Goal: Task Accomplishment & Management: Use online tool/utility

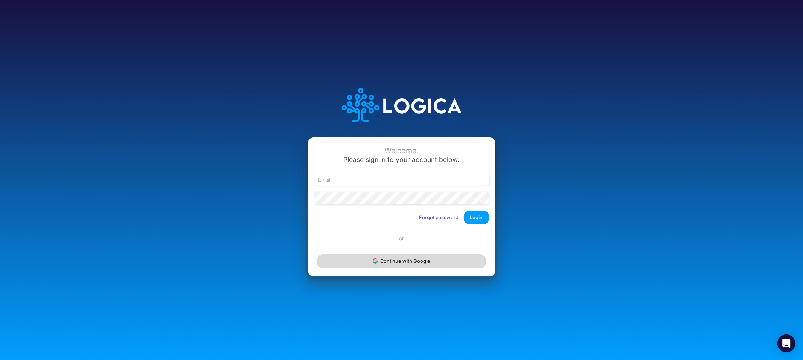
click at [360, 263] on button "Continue with Google" at bounding box center [401, 261] width 169 height 14
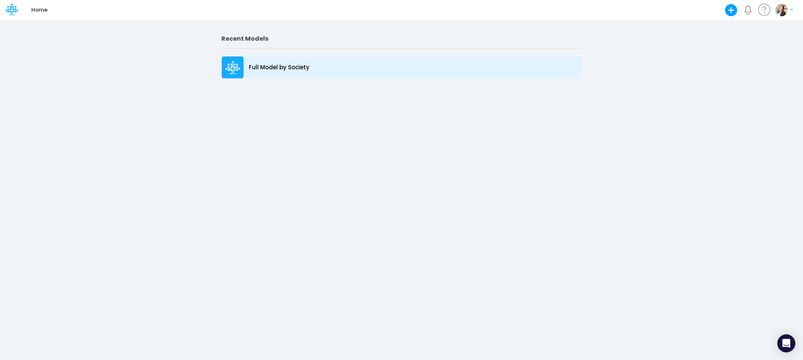
click at [308, 65] on p "Full Model by Society" at bounding box center [279, 67] width 61 height 9
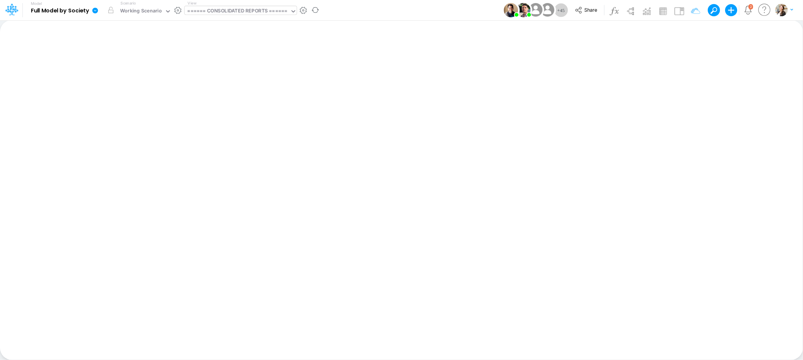
click at [226, 10] on div "====== CONSOLIDATED REPORTS ======" at bounding box center [237, 11] width 100 height 9
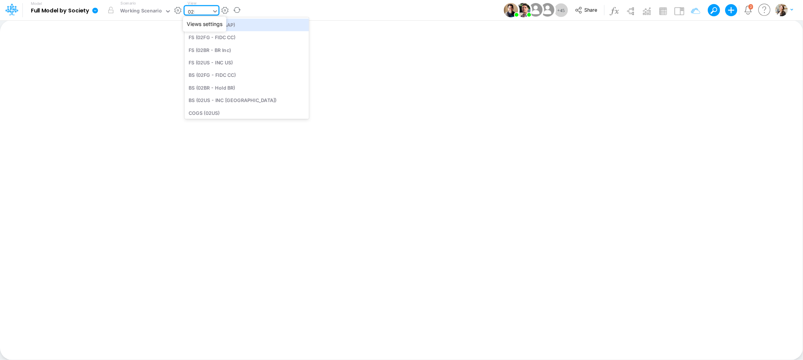
type input "02br"
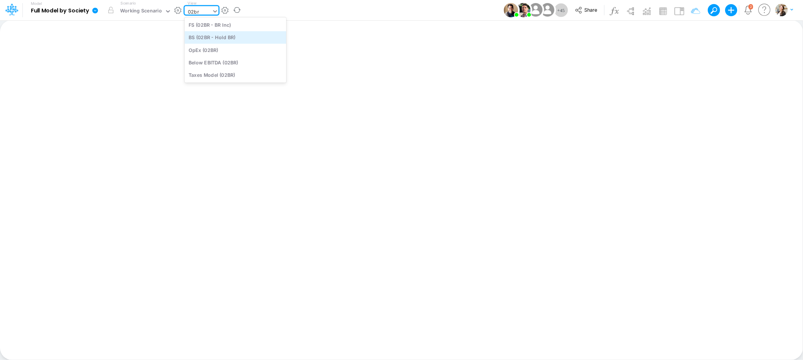
click at [245, 39] on div "BS (02BR - Hold BR)" at bounding box center [235, 37] width 102 height 12
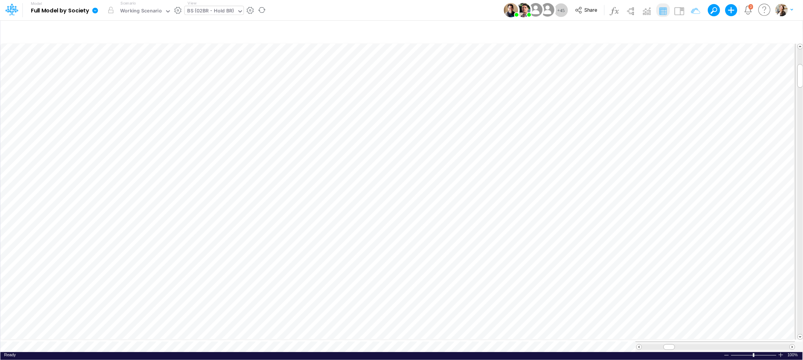
scroll to position [0, 0]
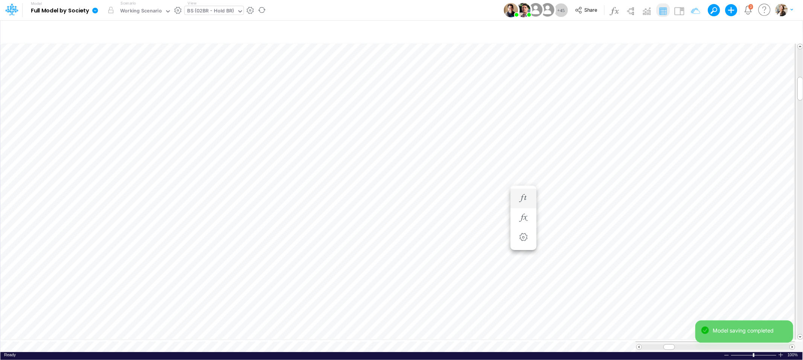
scroll to position [0, 0]
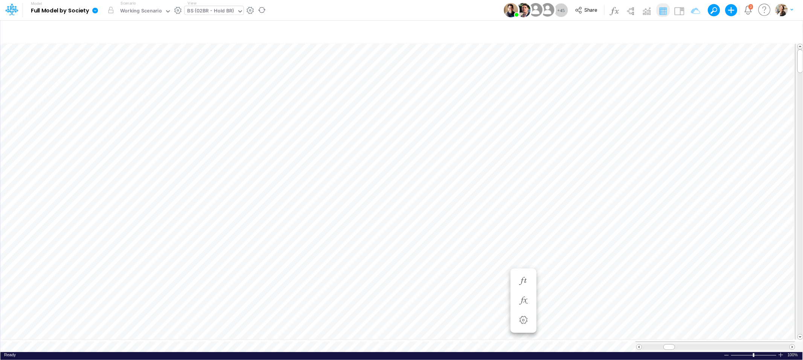
click at [212, 12] on div "BS (02BR - Hold BR)" at bounding box center [210, 11] width 47 height 9
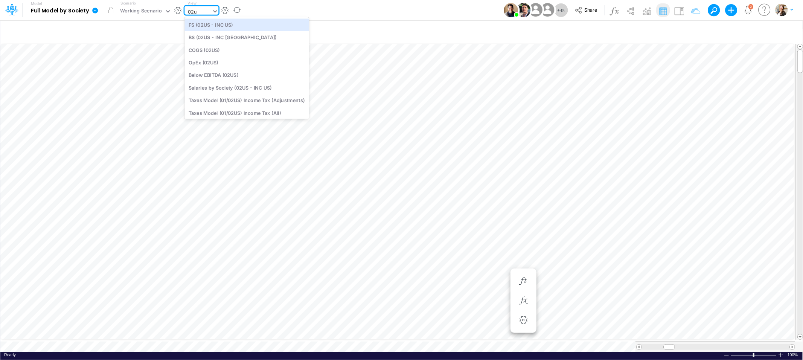
type input "02us"
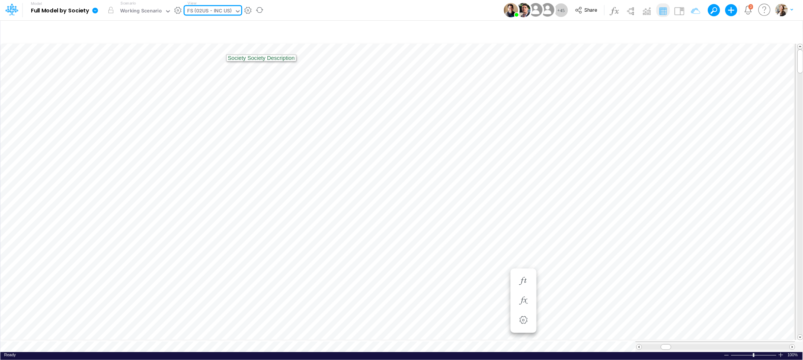
click at [191, 9] on div "FS (02US - INC US)" at bounding box center [209, 11] width 44 height 9
click at [257, 336] on span "Close" at bounding box center [260, 338] width 21 height 7
click at [195, 11] on div "BS (02BR - Hold BR)" at bounding box center [210, 11] width 47 height 9
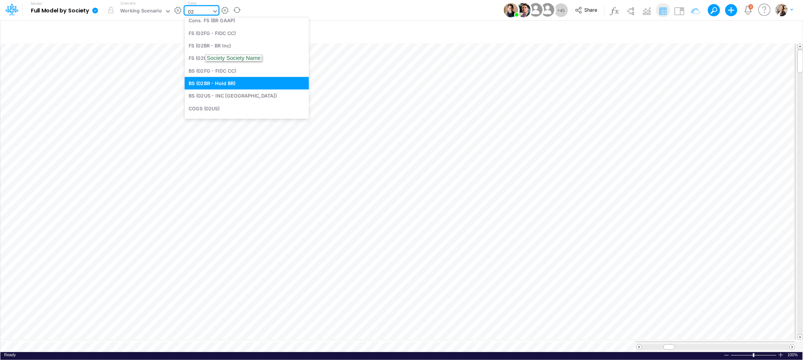
scroll to position [0, 0]
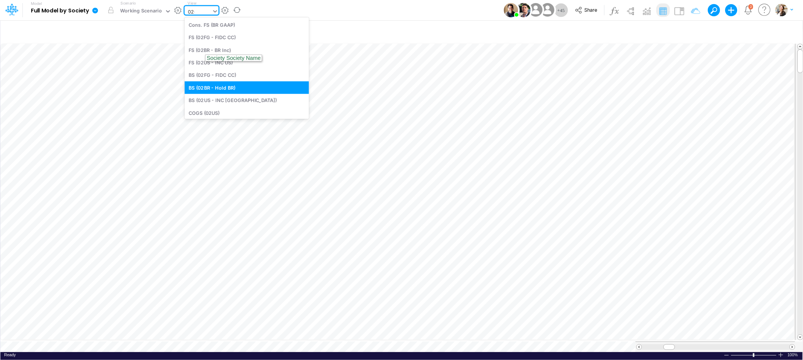
type input "02us"
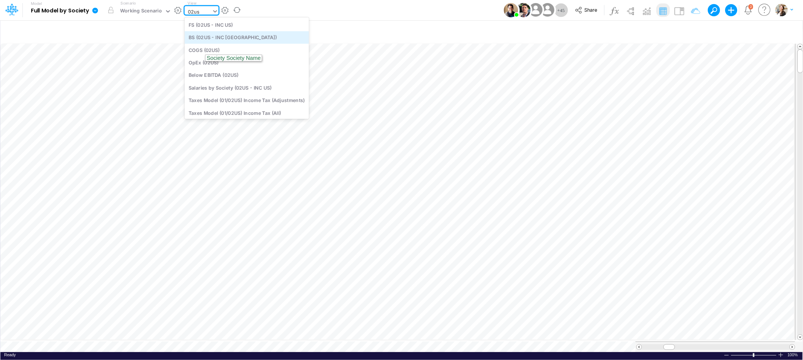
click at [207, 39] on div "BS (02US - INC [GEOGRAPHIC_DATA])" at bounding box center [246, 37] width 124 height 12
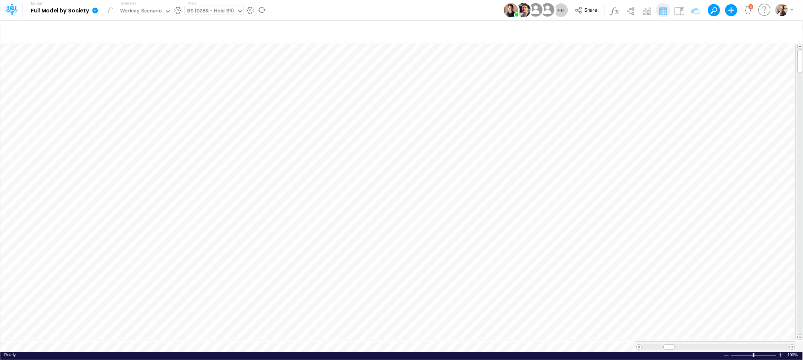
scroll to position [0, 0]
click at [643, 125] on icon "button" at bounding box center [644, 123] width 11 height 8
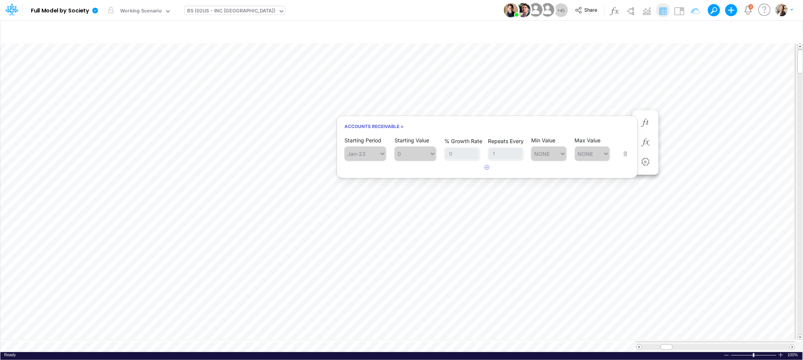
scroll to position [0, 0]
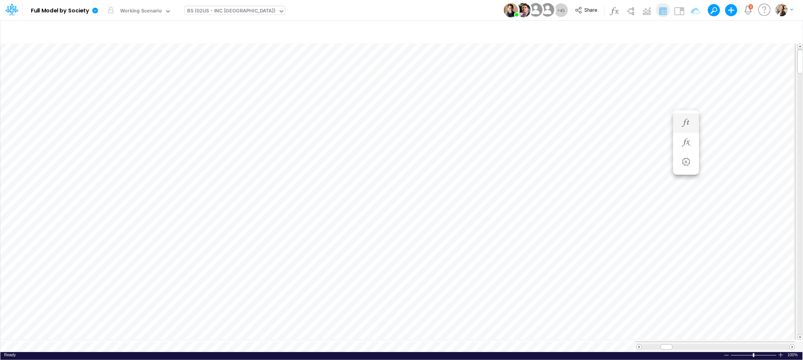
click at [679, 127] on div "Accounts Receivable =" at bounding box center [686, 123] width 14 height 15
click at [687, 122] on icon "button" at bounding box center [685, 123] width 11 height 8
click at [210, 9] on div "BS (02US - INC [GEOGRAPHIC_DATA])" at bounding box center [231, 11] width 88 height 9
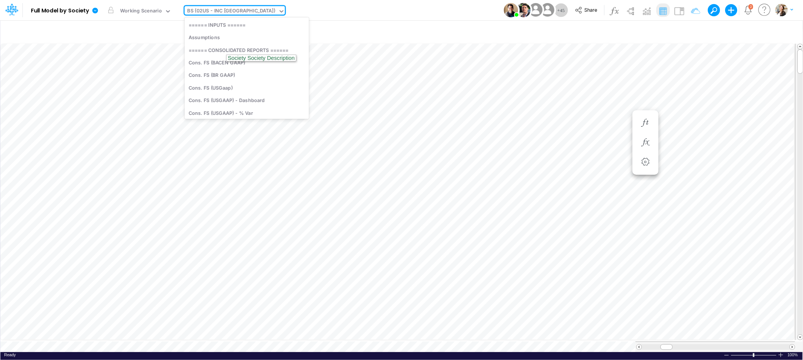
scroll to position [563, 0]
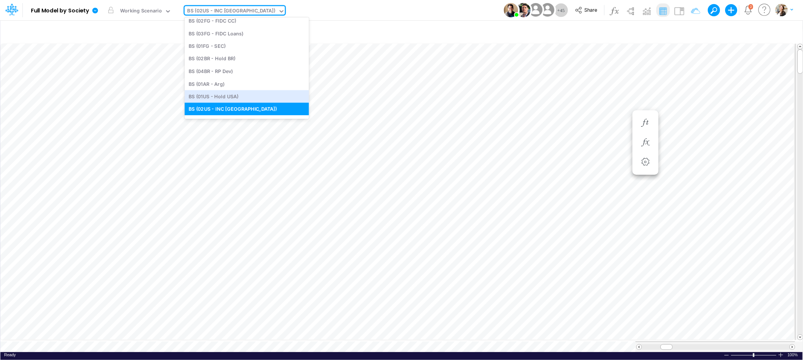
click at [175, 352] on div "Ready 100% Sum: null Max: null Min: null Numerical Count: null Count: null Aver…" at bounding box center [401, 356] width 802 height 9
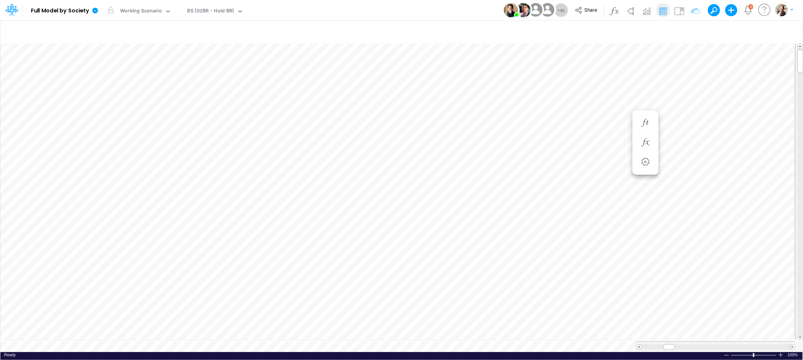
scroll to position [0, 0]
click at [522, 262] on icon "button" at bounding box center [523, 263] width 11 height 8
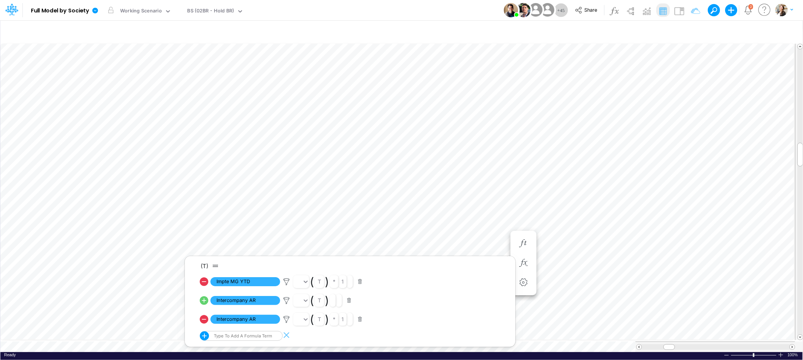
scroll to position [0, 0]
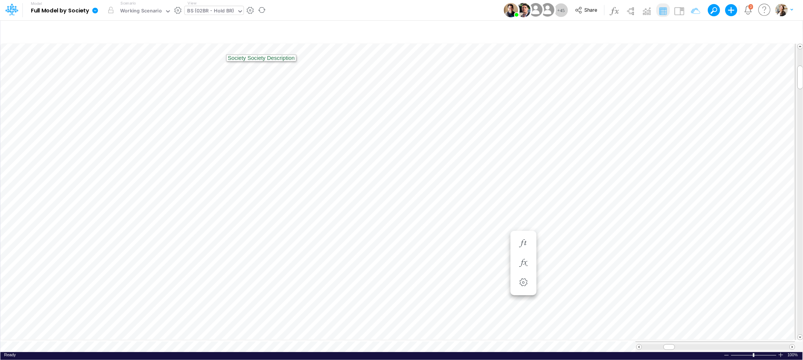
click at [199, 13] on div "BS (02BR - Hold BR)" at bounding box center [210, 11] width 47 height 9
type input "bel"
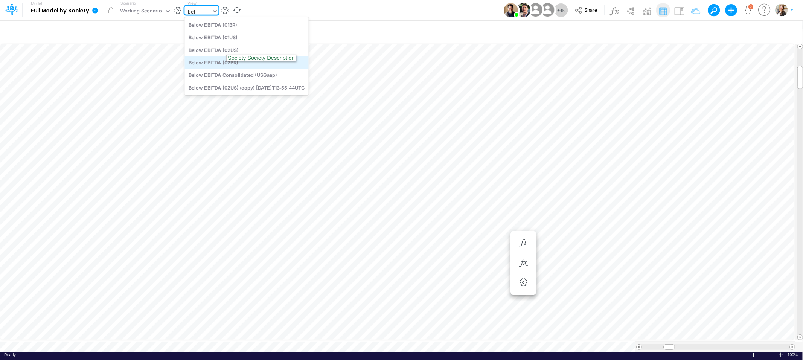
click at [208, 58] on div "Below EBITDA (02BR)" at bounding box center [246, 62] width 124 height 12
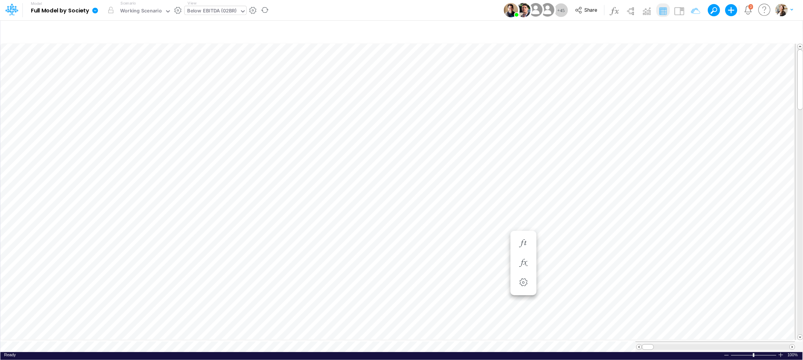
scroll to position [0, 0]
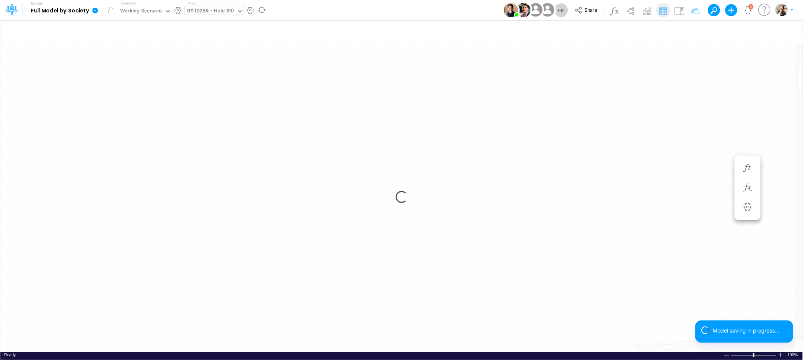
scroll to position [0, 0]
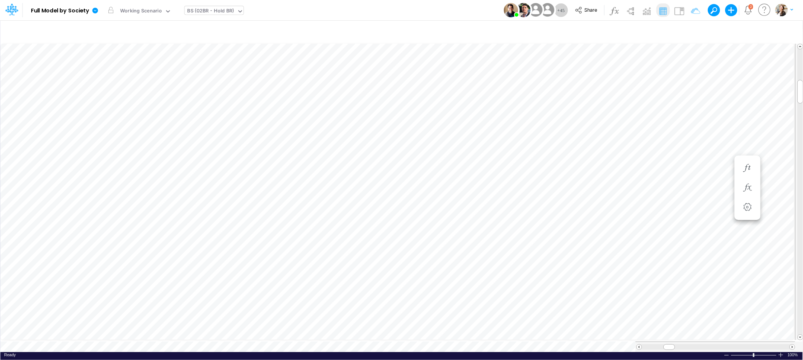
click at [199, 11] on div "BS (02BR - Hold BR)" at bounding box center [210, 11] width 47 height 9
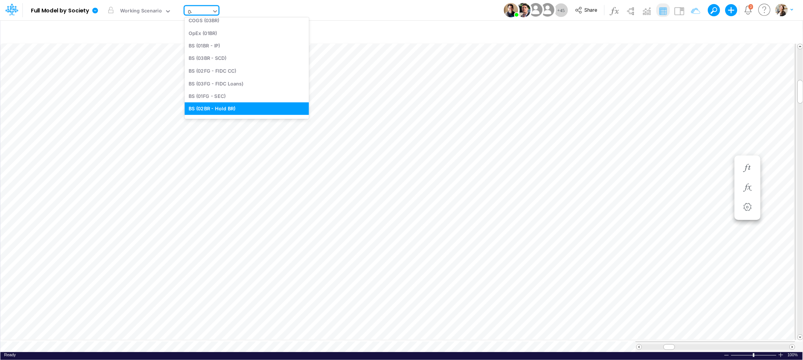
scroll to position [0, 0]
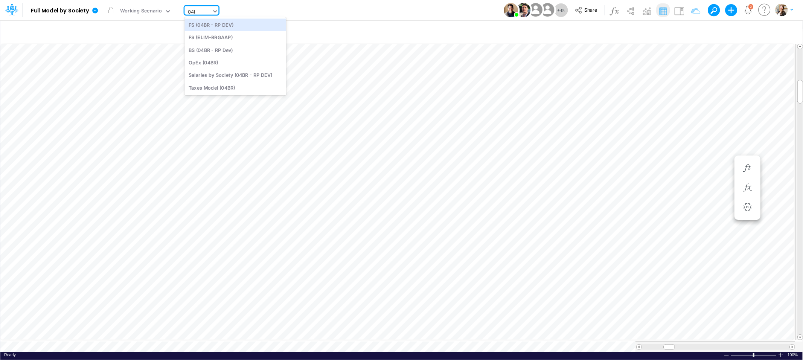
type input "04br"
click at [194, 35] on div "BS (04BR - RP Dev)" at bounding box center [235, 37] width 102 height 12
drag, startPoint x: 660, startPoint y: 343, endPoint x: 671, endPoint y: 344, distance: 10.6
click at [671, 344] on span at bounding box center [669, 346] width 5 height 5
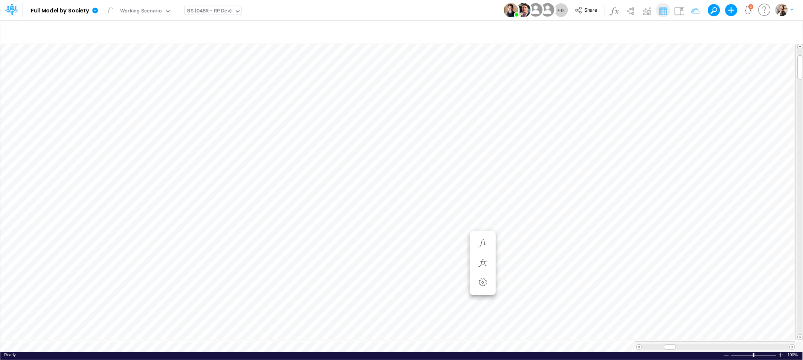
scroll to position [0, 0]
click at [447, 262] on button "button" at bounding box center [442, 266] width 14 height 15
click at [368, 264] on li at bounding box center [361, 263] width 26 height 20
click at [362, 263] on icon "button" at bounding box center [360, 263] width 11 height 8
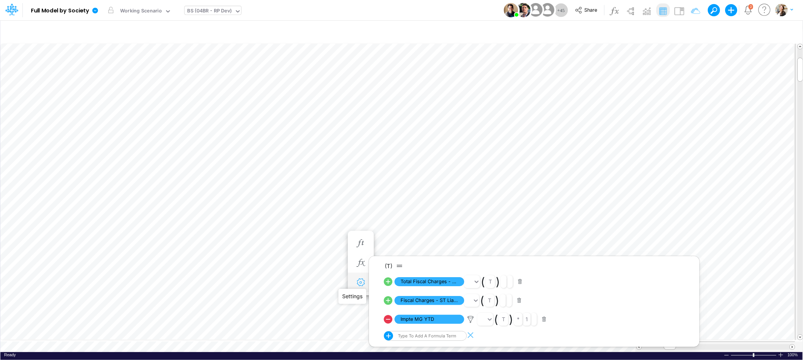
click at [363, 285] on icon "button" at bounding box center [360, 283] width 11 height 8
select select "field"
select select "Number"
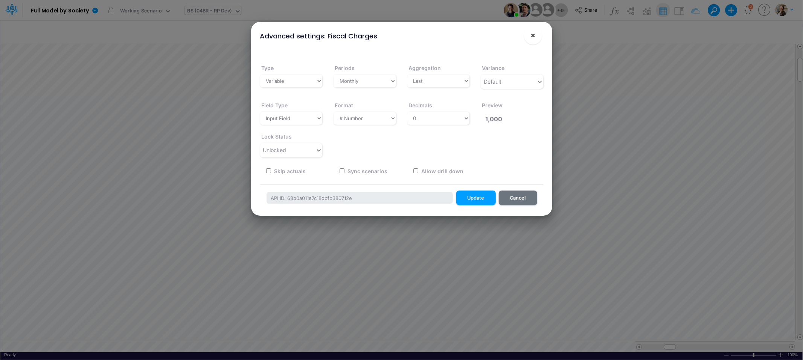
click at [532, 33] on span "×" at bounding box center [532, 34] width 5 height 9
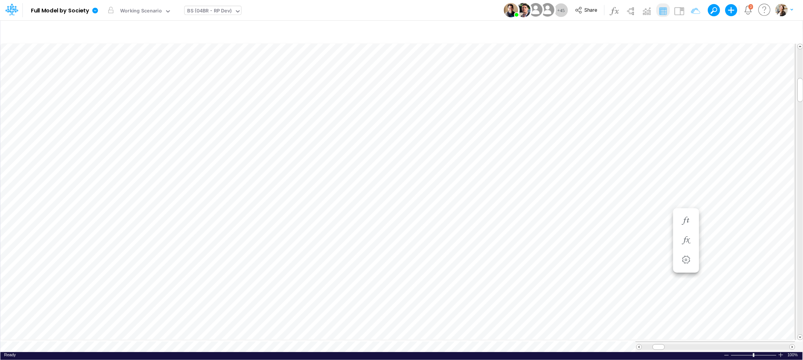
scroll to position [0, 0]
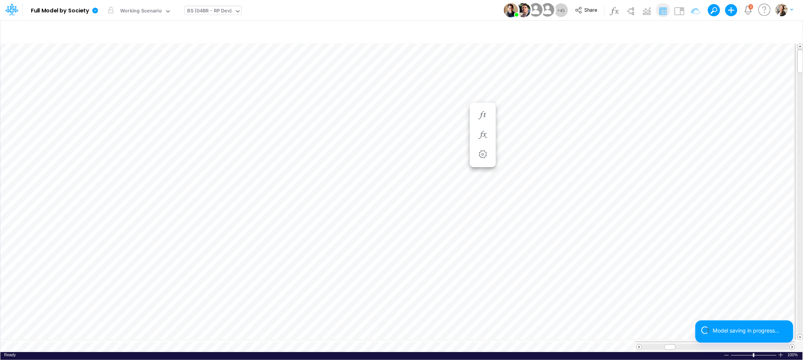
scroll to position [0, 0]
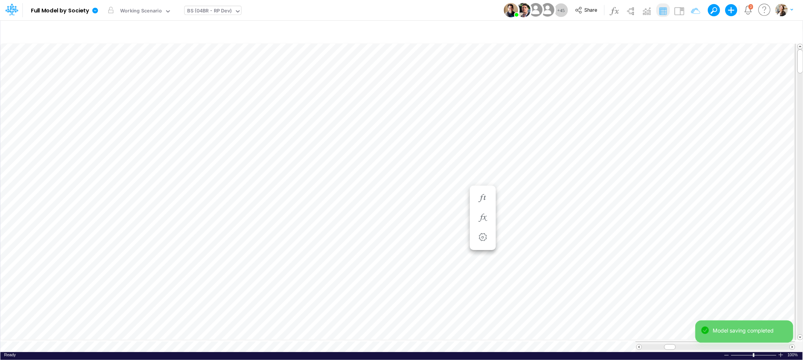
scroll to position [0, 0]
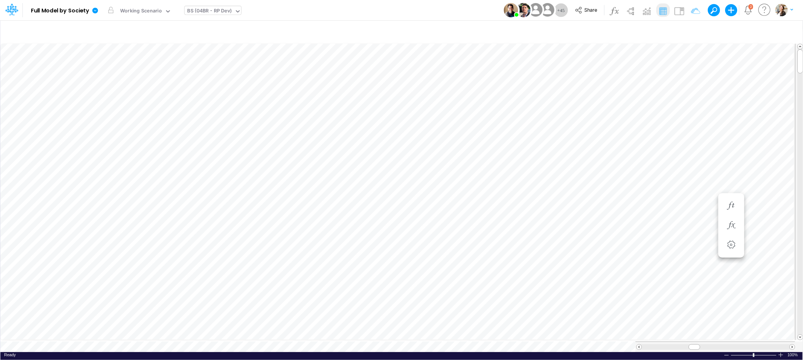
scroll to position [0, 0]
click at [403, 218] on icon "button" at bounding box center [401, 218] width 11 height 8
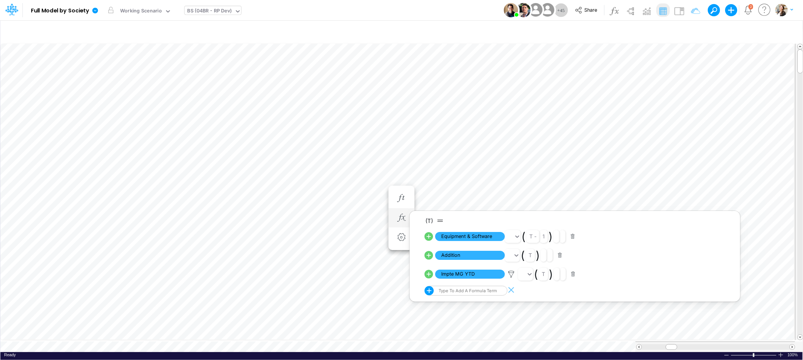
click at [429, 273] on icon at bounding box center [429, 274] width 9 height 9
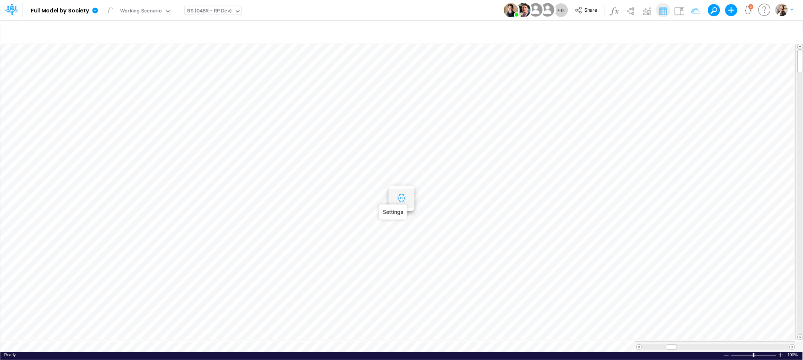
click at [399, 199] on icon "button" at bounding box center [401, 198] width 11 height 8
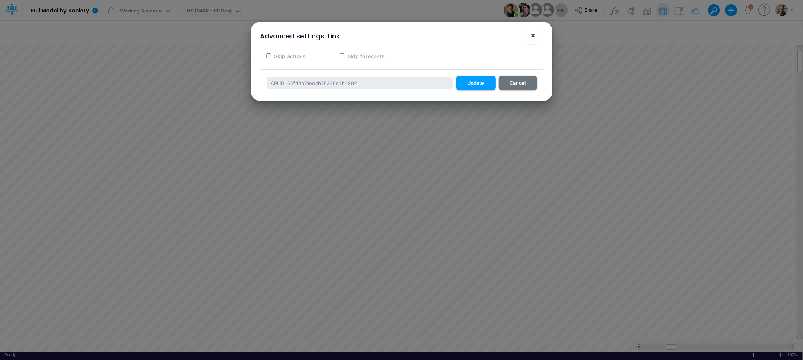
click at [533, 36] on span "×" at bounding box center [532, 34] width 5 height 9
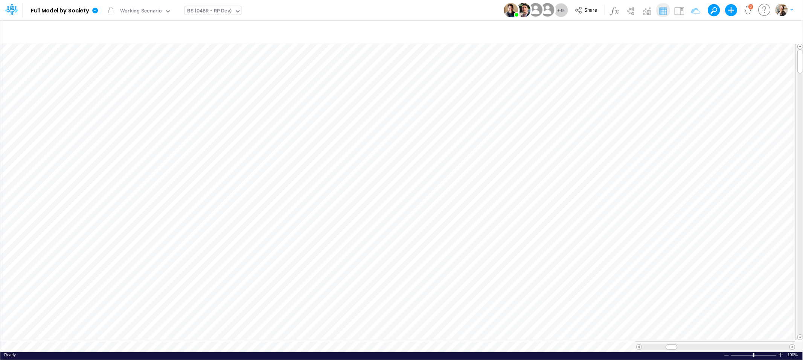
scroll to position [0, 0]
click at [355, 222] on icon "button" at bounding box center [360, 225] width 11 height 8
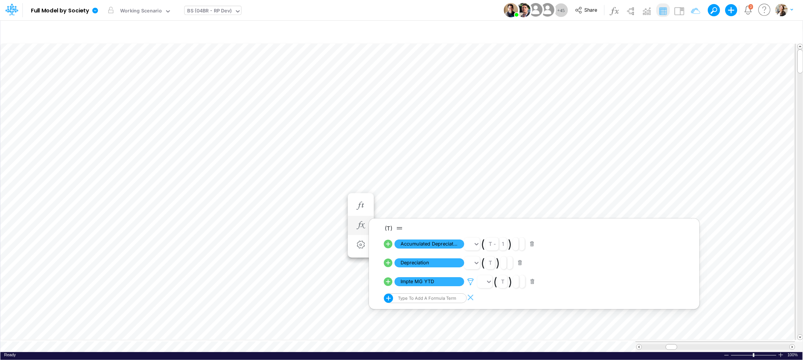
click at [472, 280] on icon at bounding box center [470, 282] width 11 height 8
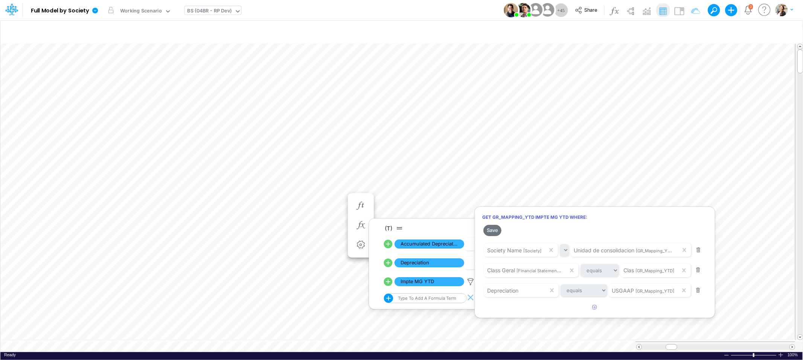
click at [324, 180] on div at bounding box center [401, 182] width 803 height 356
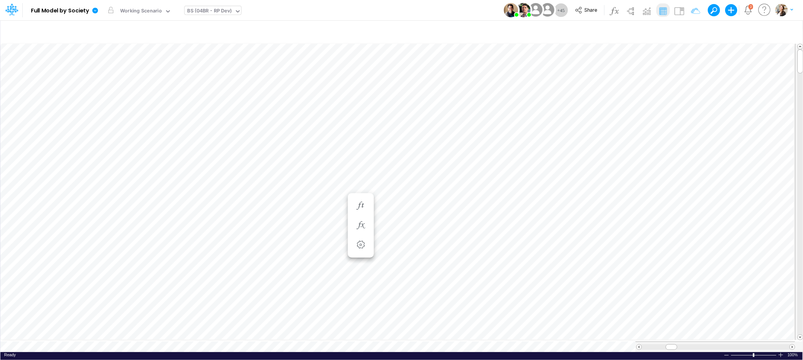
scroll to position [0, 0]
click at [362, 214] on icon "button" at bounding box center [360, 218] width 11 height 8
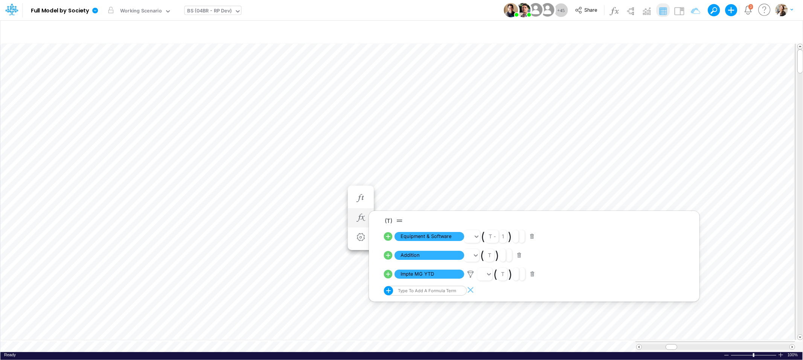
click at [390, 275] on icon at bounding box center [388, 274] width 9 height 9
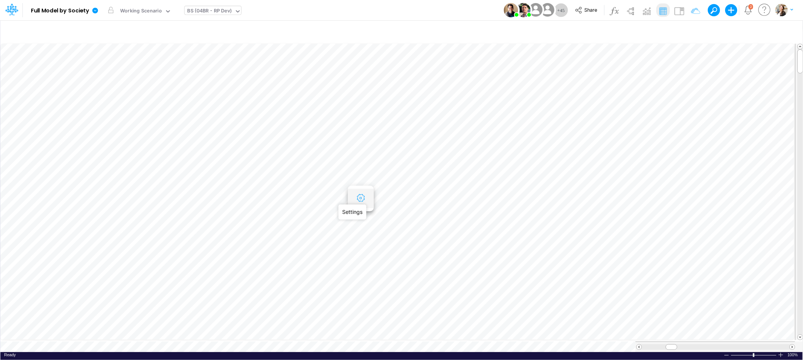
click at [361, 197] on icon "button" at bounding box center [360, 198] width 11 height 8
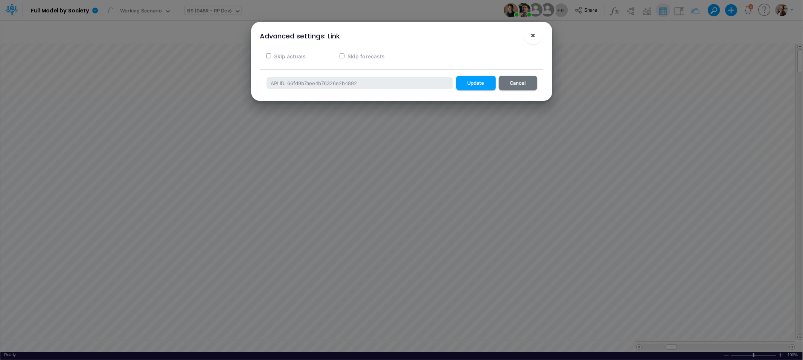
click at [534, 36] on span "×" at bounding box center [532, 34] width 5 height 9
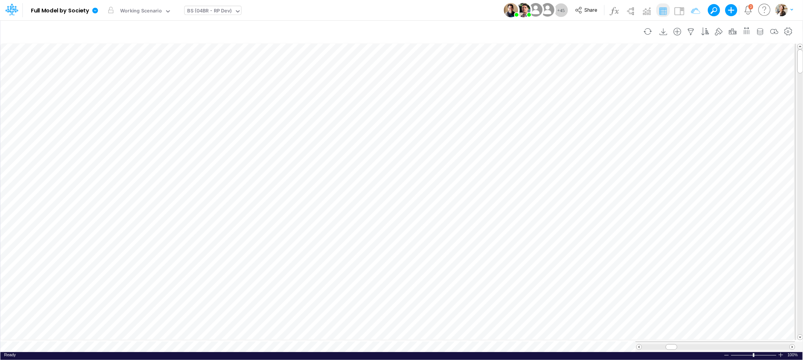
scroll to position [0, 0]
click at [405, 215] on icon "button" at bounding box center [401, 218] width 11 height 8
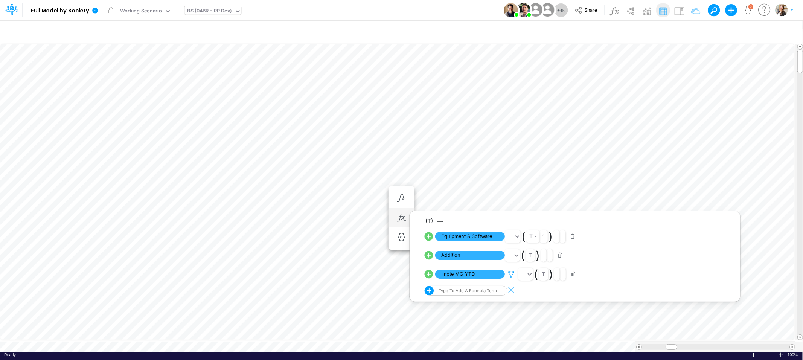
click at [512, 273] on icon at bounding box center [510, 274] width 11 height 8
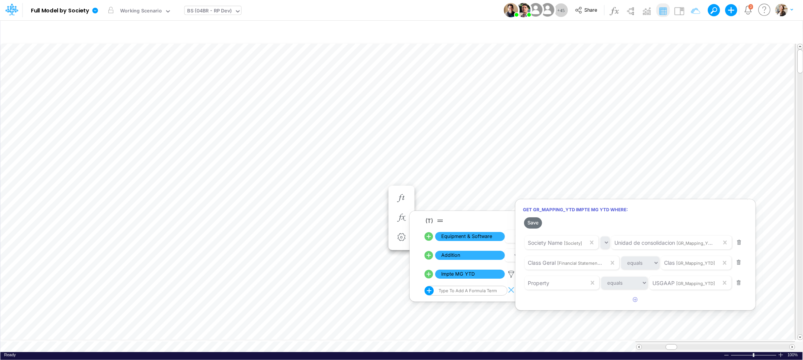
click at [327, 196] on div at bounding box center [401, 182] width 803 height 356
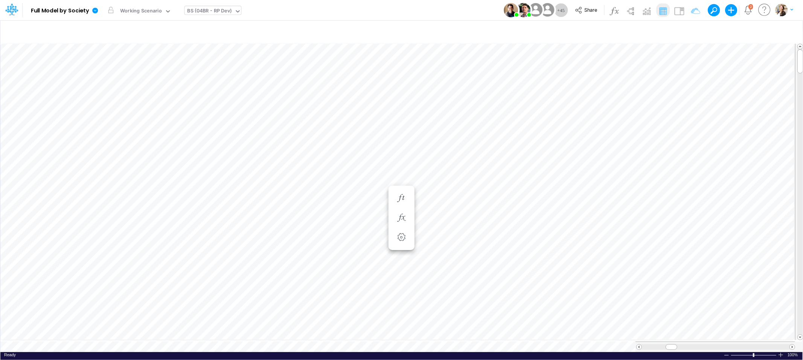
scroll to position [0, 0]
click at [735, 190] on icon "button" at bounding box center [739, 191] width 11 height 8
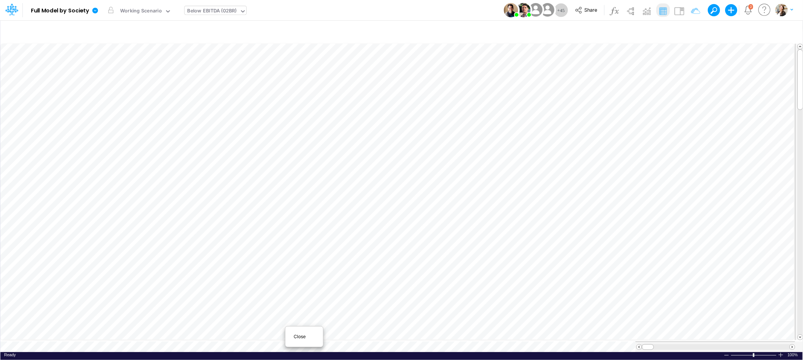
scroll to position [0, 0]
click at [295, 338] on span "Close" at bounding box center [304, 336] width 21 height 7
click at [211, 11] on div "BS (04BR - RP Dev)" at bounding box center [209, 11] width 44 height 9
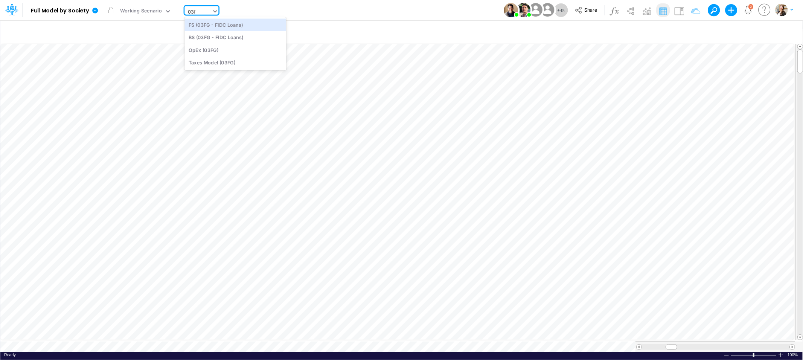
type input "03fg"
click at [201, 37] on div "BS (03FG - FIDC Loans)" at bounding box center [235, 37] width 102 height 12
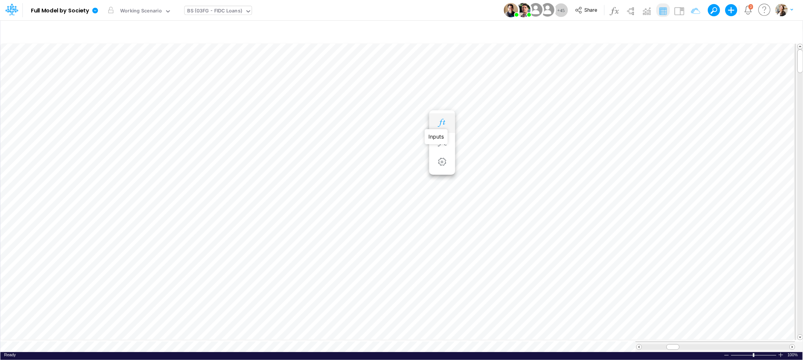
click at [446, 126] on icon "button" at bounding box center [441, 123] width 11 height 8
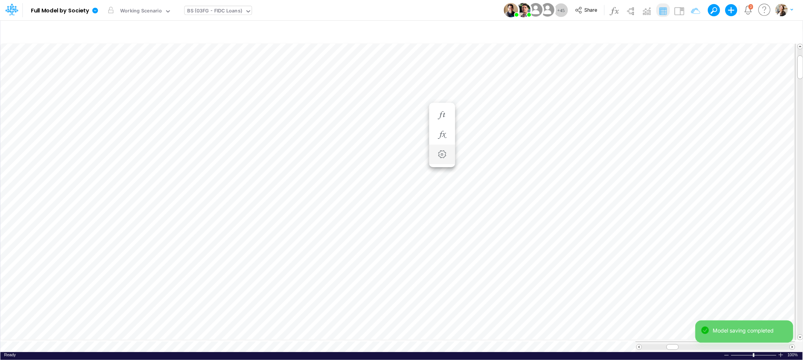
scroll to position [0, 0]
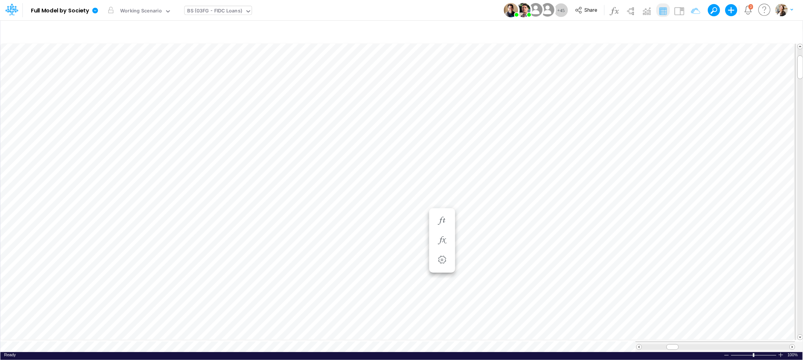
scroll to position [0, 0]
click at [363, 263] on icon "button" at bounding box center [360, 266] width 11 height 8
click at [442, 224] on icon "button" at bounding box center [441, 221] width 11 height 8
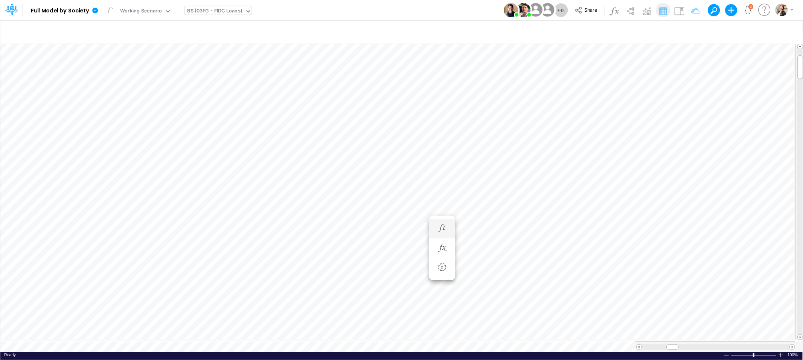
scroll to position [0, 0]
click at [396, 155] on icon "button" at bounding box center [401, 158] width 11 height 8
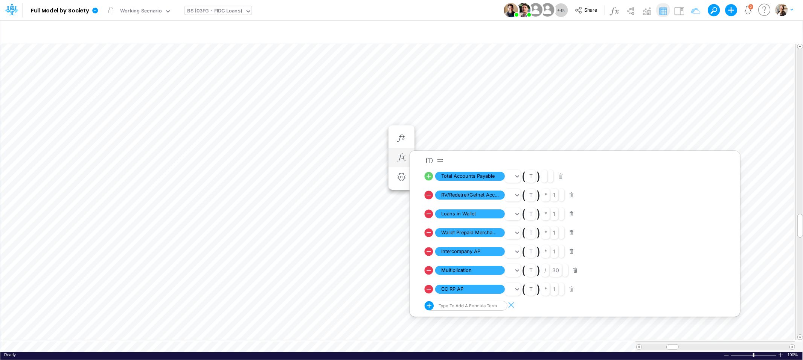
scroll to position [0, 0]
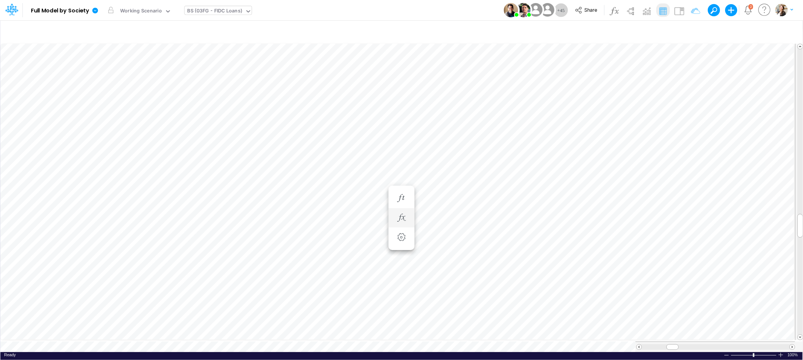
scroll to position [0, 0]
click at [437, 196] on icon "button" at bounding box center [441, 198] width 11 height 8
click at [446, 202] on icon "button" at bounding box center [441, 206] width 11 height 8
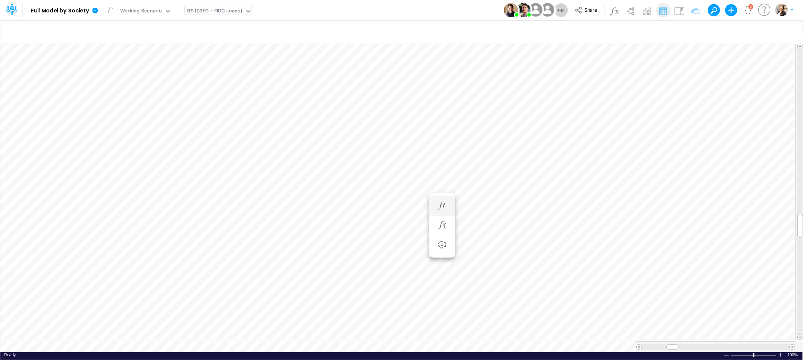
scroll to position [0, 0]
click at [443, 214] on icon "button" at bounding box center [441, 213] width 11 height 8
click at [441, 217] on icon "button" at bounding box center [441, 213] width 11 height 8
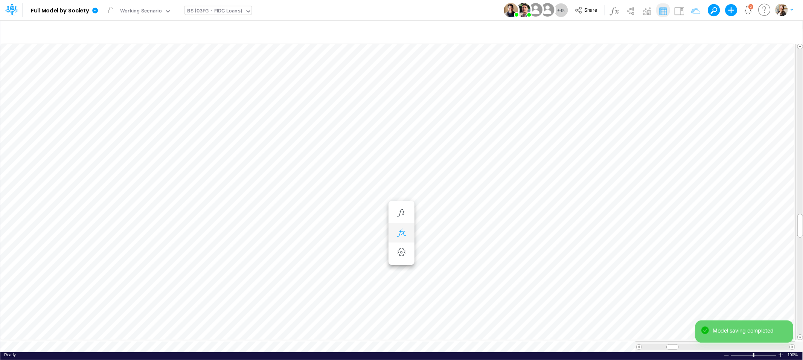
click at [406, 232] on icon "button" at bounding box center [401, 233] width 11 height 8
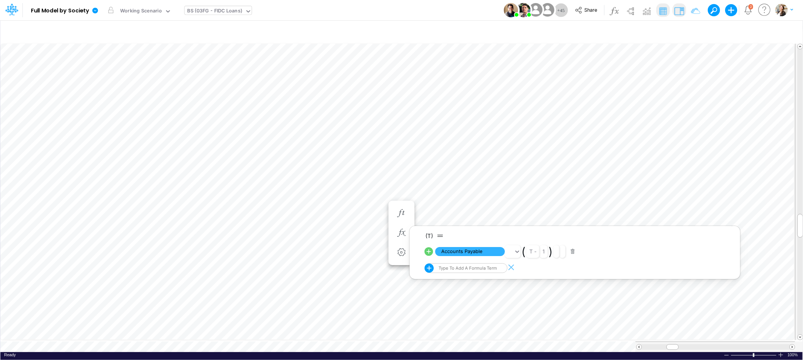
click at [679, 14] on img at bounding box center [679, 11] width 12 height 12
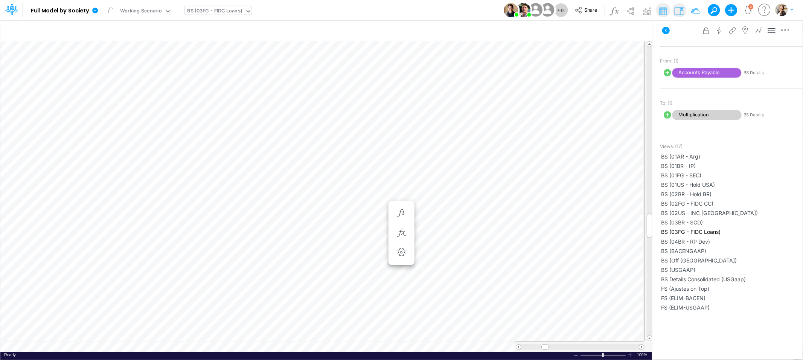
scroll to position [0, 0]
click at [438, 236] on icon "button" at bounding box center [441, 233] width 11 height 8
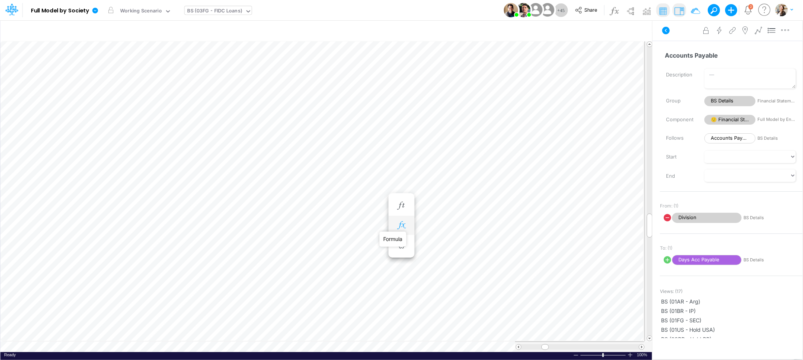
click at [403, 224] on icon "button" at bounding box center [401, 225] width 11 height 8
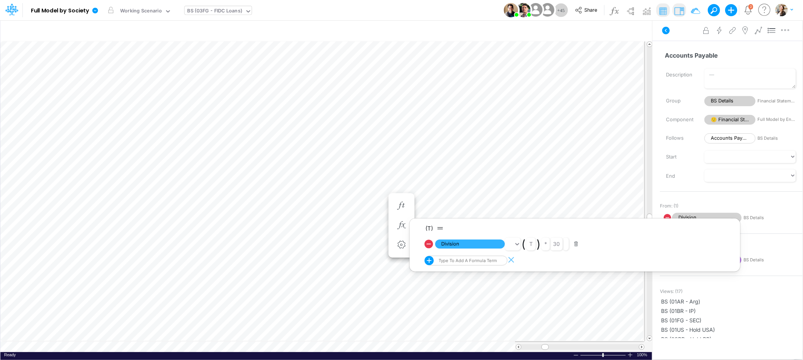
click at [779, 207] on div "From: (1)" at bounding box center [731, 206] width 143 height 11
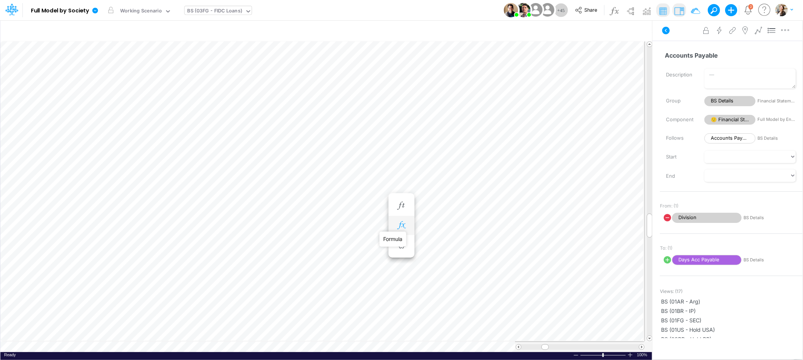
click at [399, 225] on icon "button" at bounding box center [401, 225] width 11 height 8
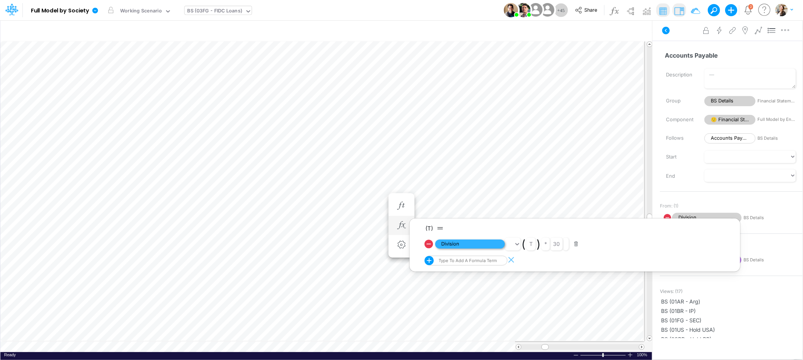
click at [451, 242] on span "Division" at bounding box center [470, 243] width 70 height 9
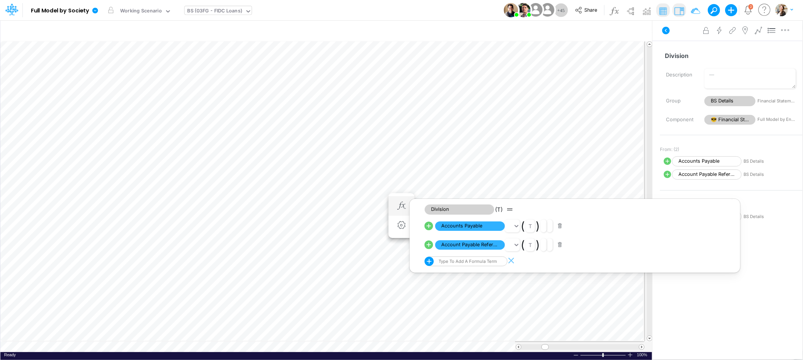
scroll to position [0, 0]
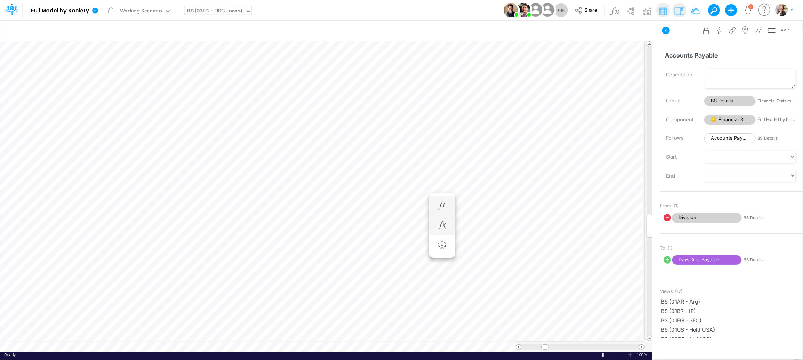
click at [435, 201] on div "Accounts Payable =" at bounding box center [442, 205] width 14 height 15
click at [442, 205] on icon "button" at bounding box center [441, 206] width 11 height 8
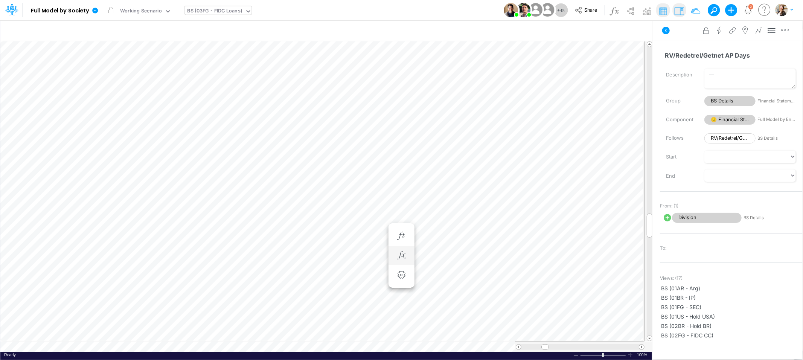
scroll to position [0, 0]
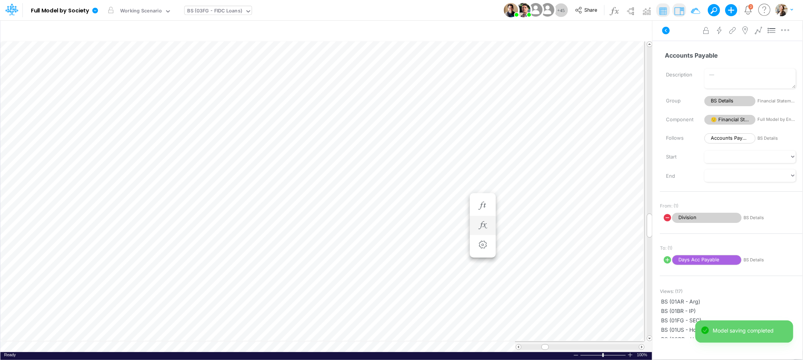
scroll to position [0, 0]
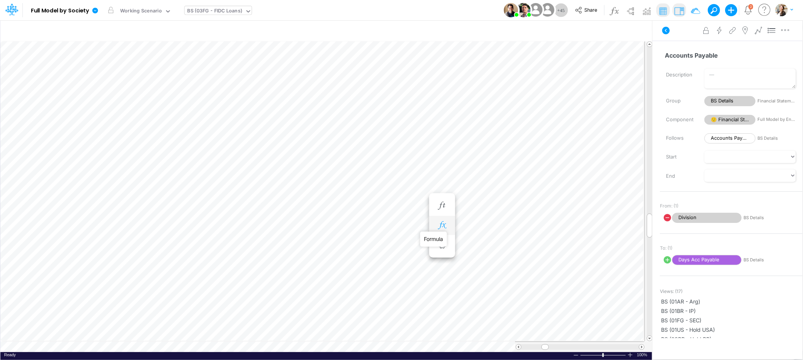
click at [442, 222] on icon "button" at bounding box center [441, 225] width 11 height 8
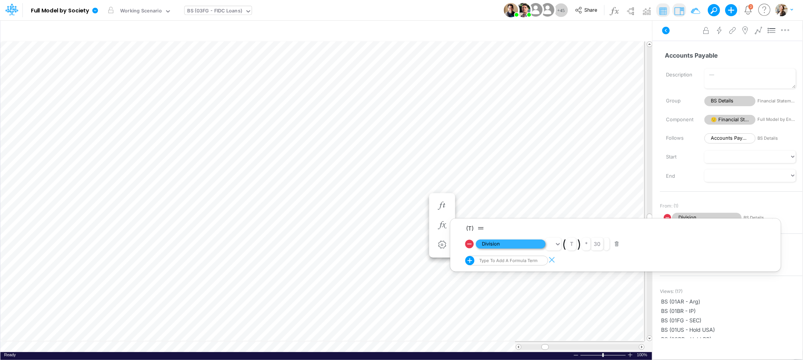
click at [494, 246] on span "Division" at bounding box center [511, 243] width 70 height 9
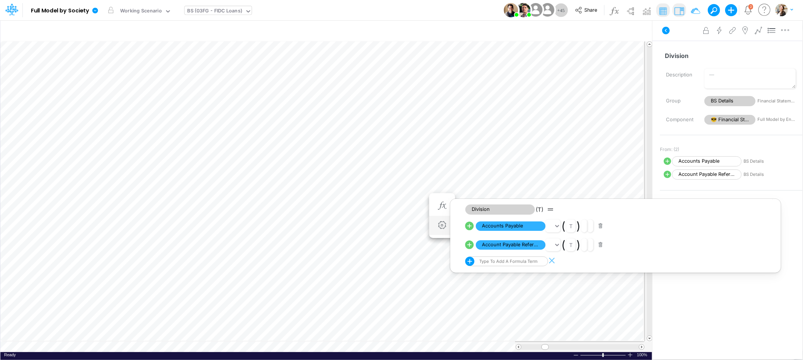
scroll to position [0, 0]
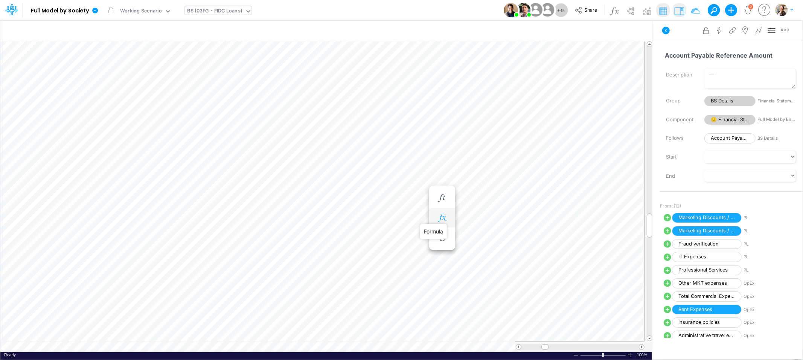
click at [442, 220] on icon "button" at bounding box center [441, 218] width 11 height 8
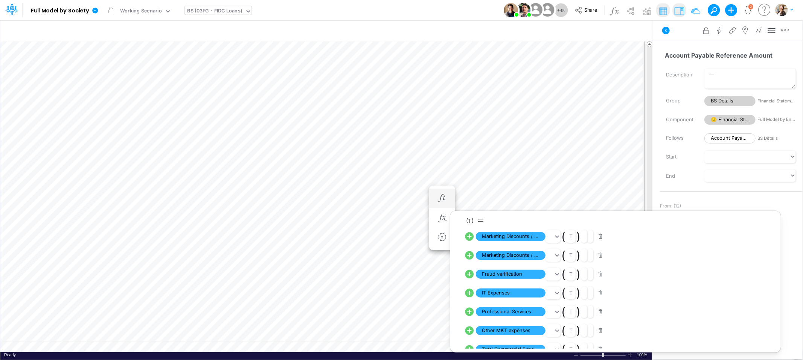
scroll to position [0, 0]
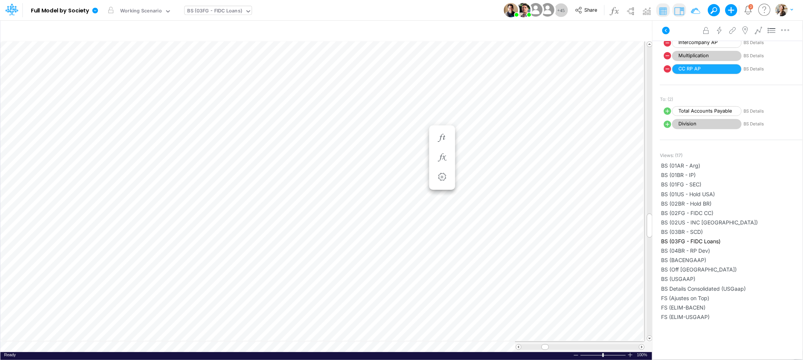
scroll to position [228, 0]
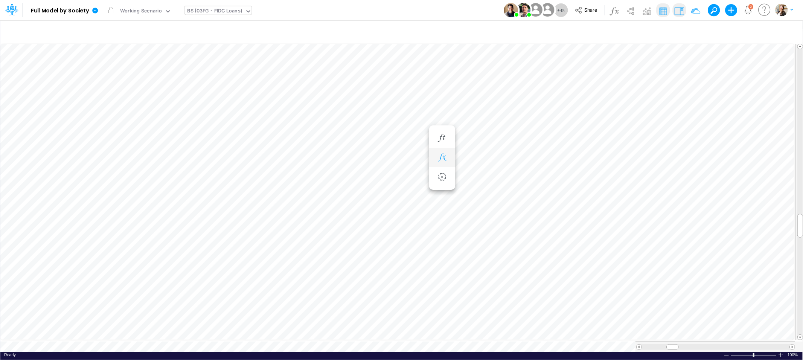
click at [440, 158] on icon "button" at bounding box center [441, 158] width 11 height 8
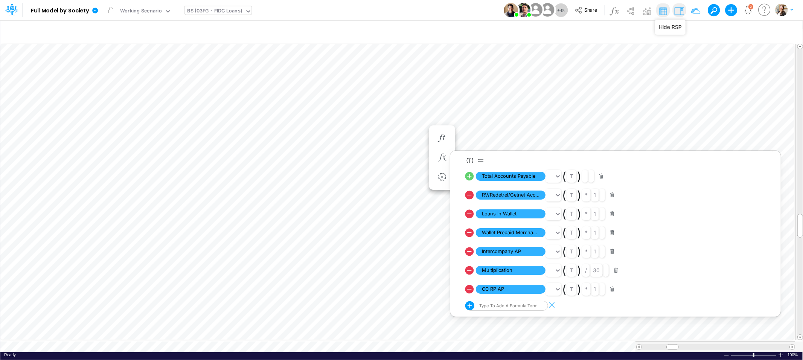
click at [677, 12] on img at bounding box center [679, 11] width 12 height 12
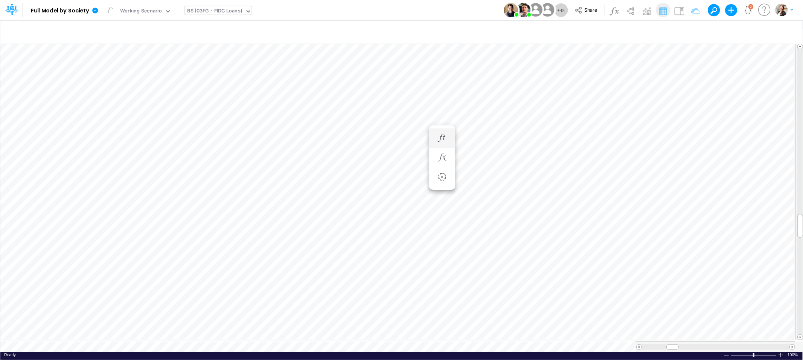
scroll to position [0, 0]
click at [401, 158] on icon "button" at bounding box center [401, 158] width 11 height 8
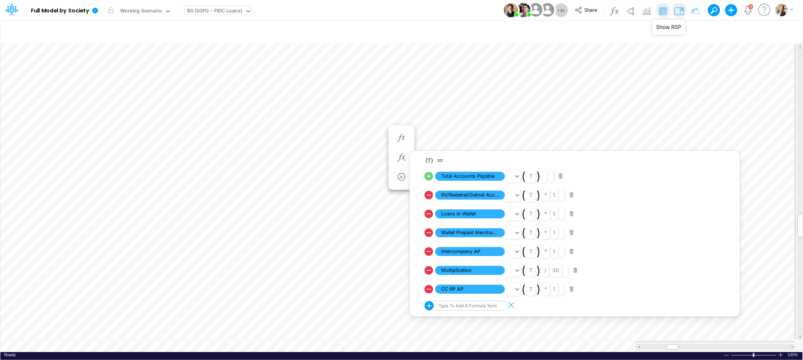
click at [682, 13] on img at bounding box center [679, 11] width 12 height 12
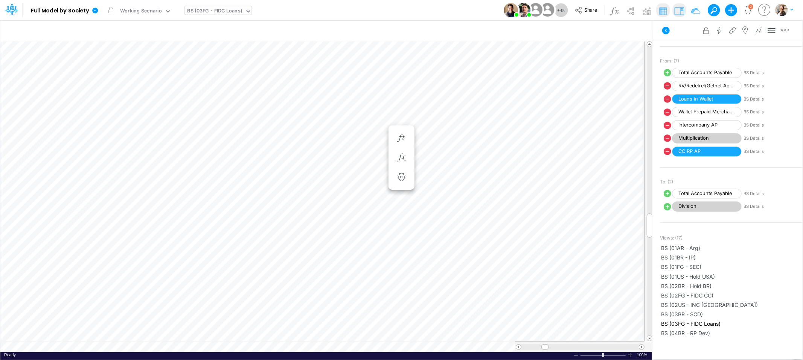
scroll to position [117, 0]
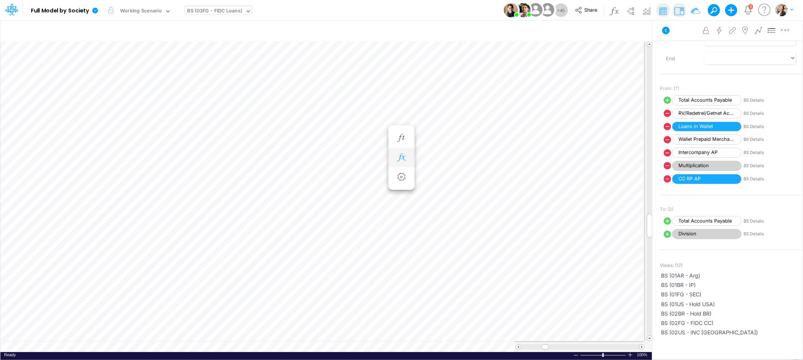
click at [405, 162] on button "button" at bounding box center [401, 157] width 14 height 15
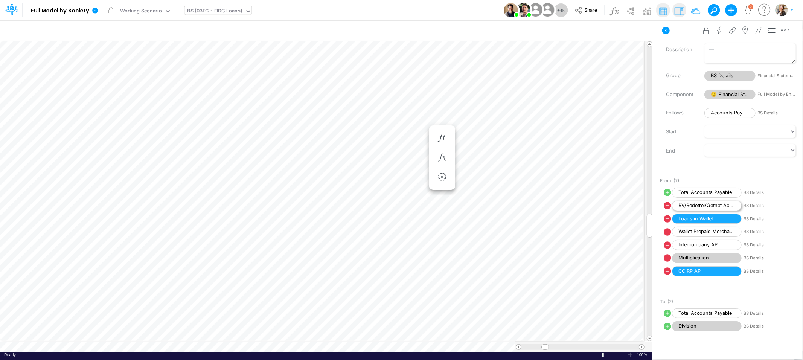
scroll to position [0, 0]
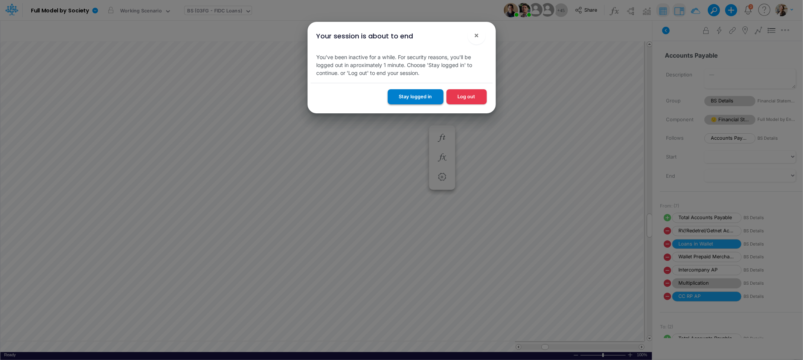
click at [431, 92] on button "Stay logged in" at bounding box center [416, 96] width 56 height 15
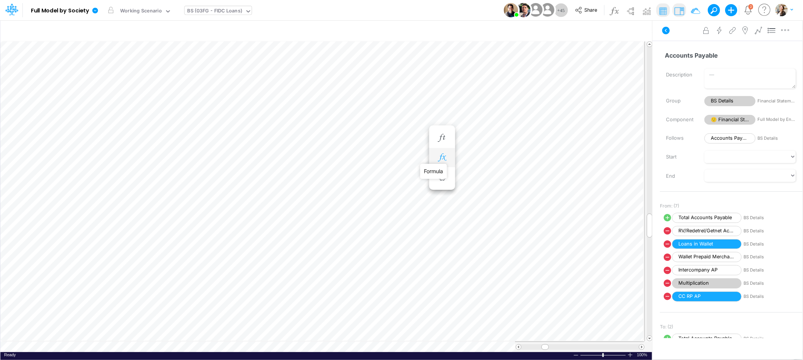
click at [439, 160] on icon "button" at bounding box center [441, 158] width 11 height 8
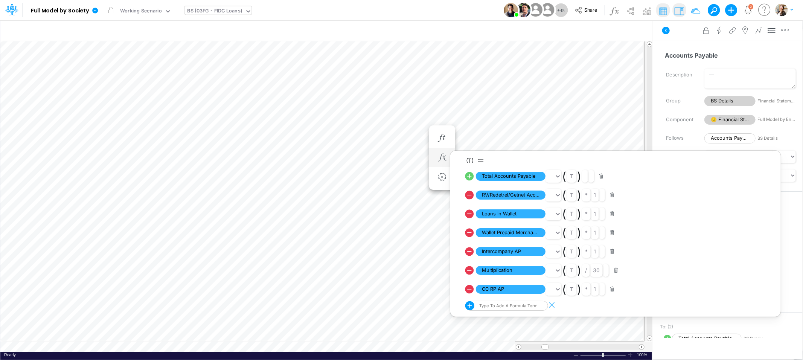
click at [468, 233] on icon at bounding box center [469, 232] width 9 height 9
select select "Multiply"
select select "Add"
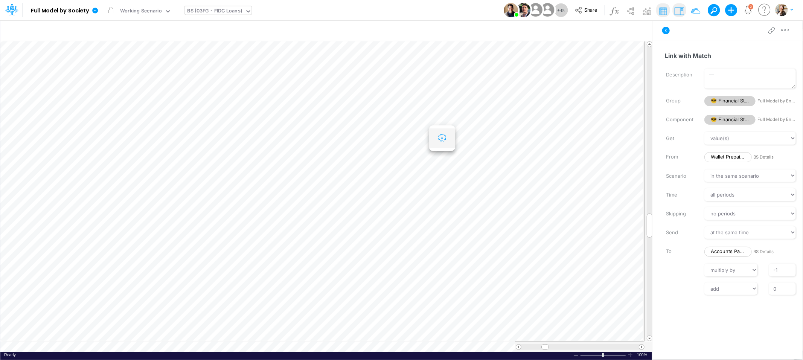
click at [441, 140] on icon "button" at bounding box center [441, 138] width 11 height 8
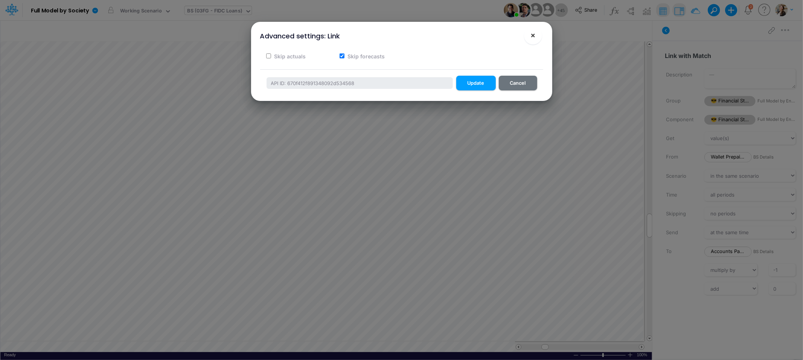
click at [529, 40] on button "×" at bounding box center [533, 35] width 18 height 18
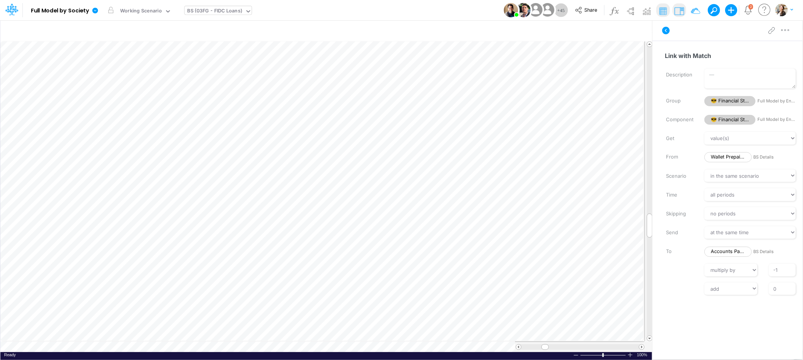
scroll to position [0, 0]
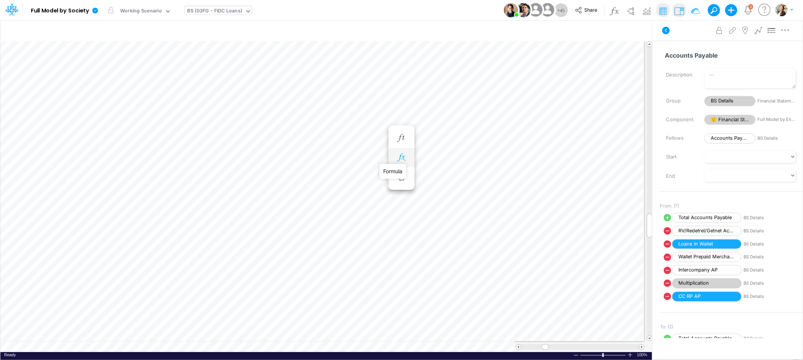
click at [403, 160] on icon "button" at bounding box center [401, 158] width 11 height 8
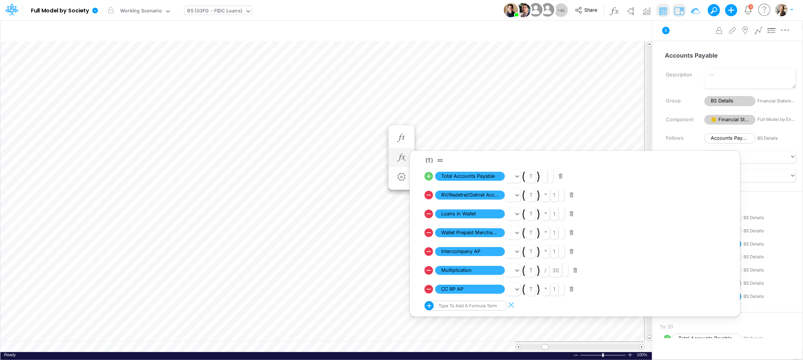
click at [429, 214] on icon at bounding box center [429, 214] width 9 height 9
select select "Multiply"
select select "Add"
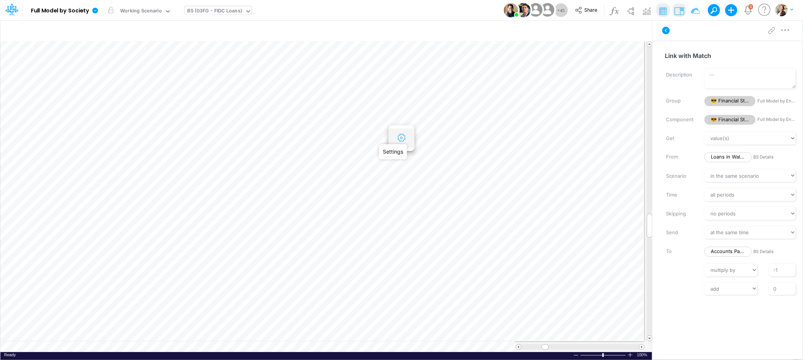
click at [403, 137] on icon "button" at bounding box center [401, 138] width 11 height 8
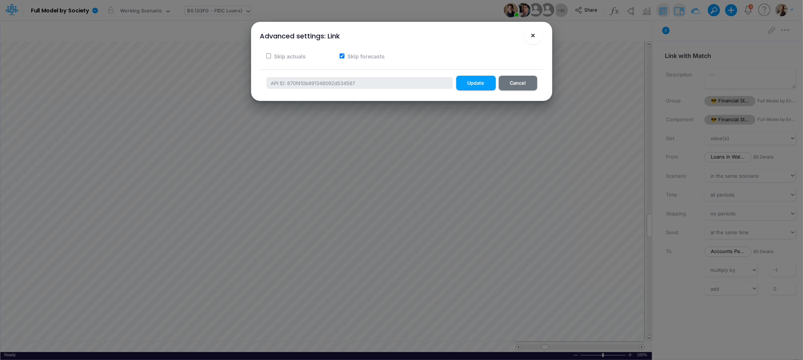
click at [533, 40] on button "×" at bounding box center [533, 35] width 18 height 18
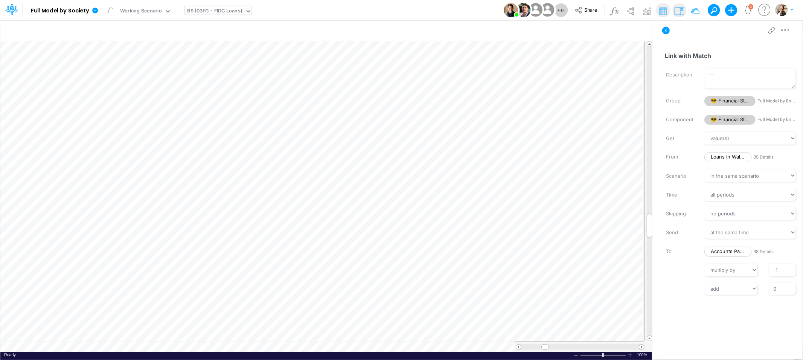
scroll to position [0, 0]
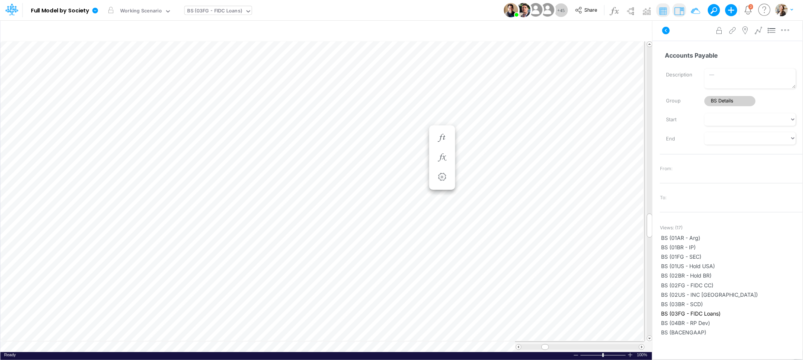
scroll to position [0, 0]
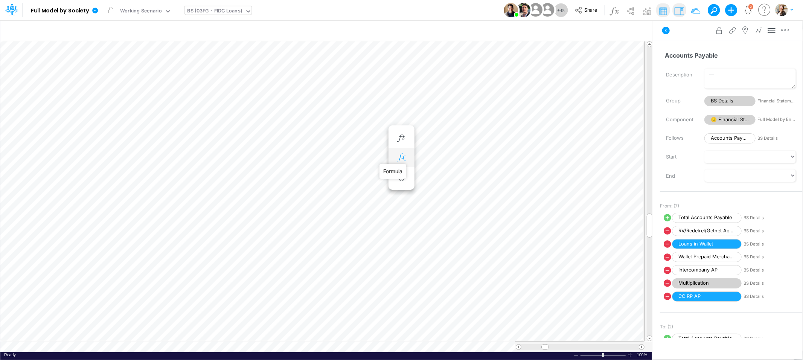
click at [404, 158] on icon "button" at bounding box center [401, 158] width 11 height 8
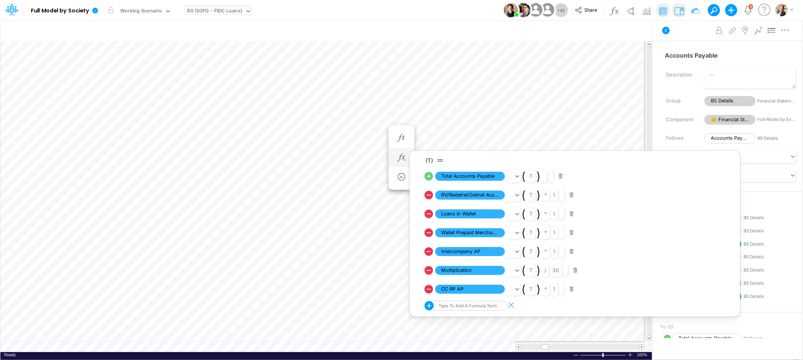
click at [428, 175] on icon at bounding box center [428, 176] width 11 height 11
select select "Multiply"
select select "Add"
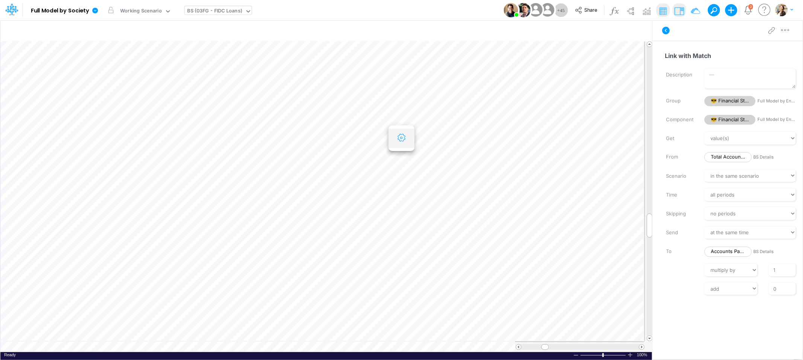
click at [403, 140] on icon "button" at bounding box center [401, 138] width 11 height 8
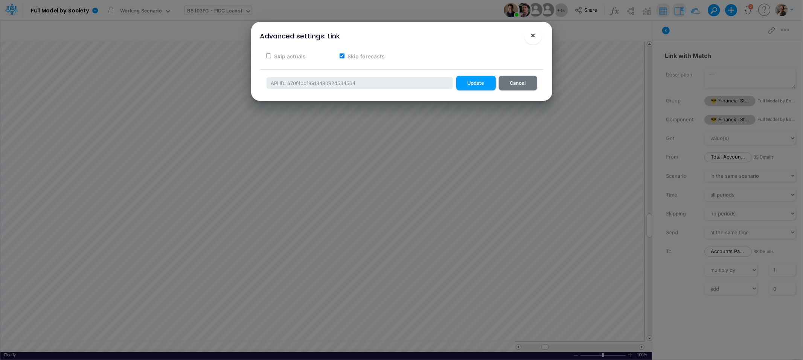
click at [538, 41] on button "×" at bounding box center [533, 35] width 18 height 18
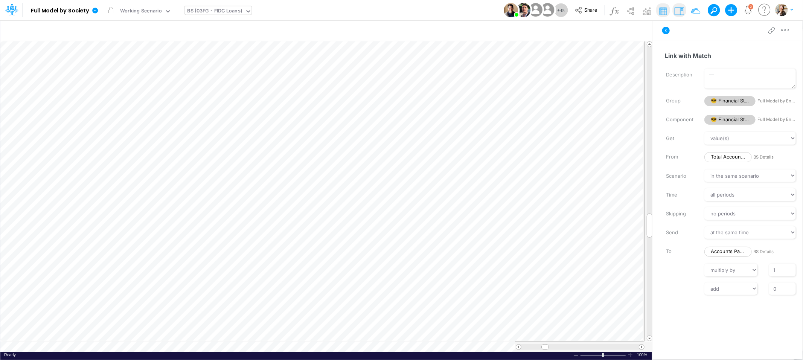
scroll to position [0, 0]
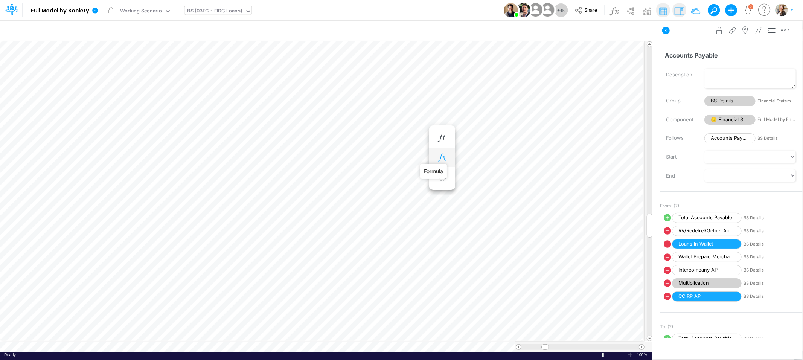
click at [443, 158] on icon "button" at bounding box center [441, 158] width 11 height 8
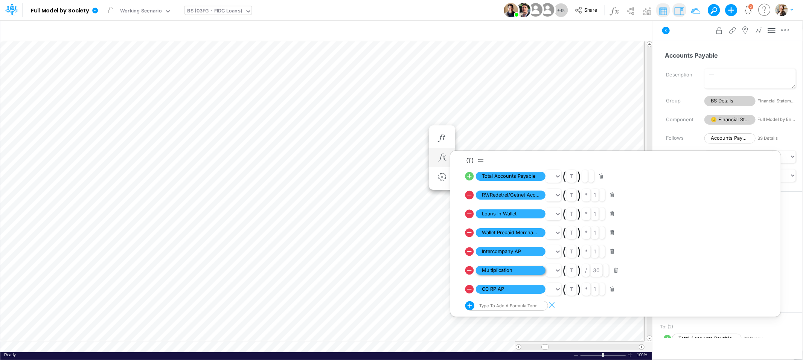
click at [490, 271] on span "Multiplication" at bounding box center [511, 270] width 70 height 9
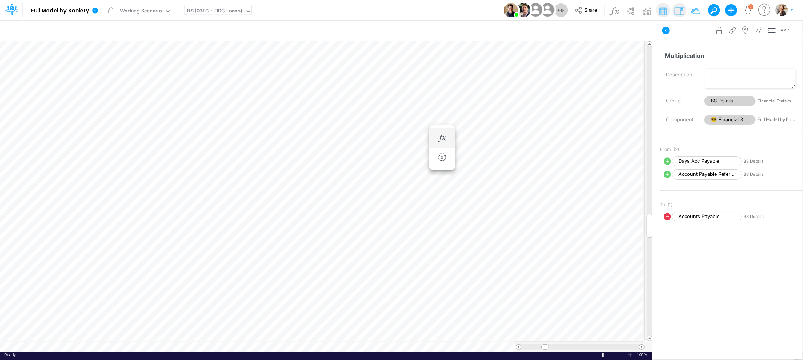
scroll to position [0, 0]
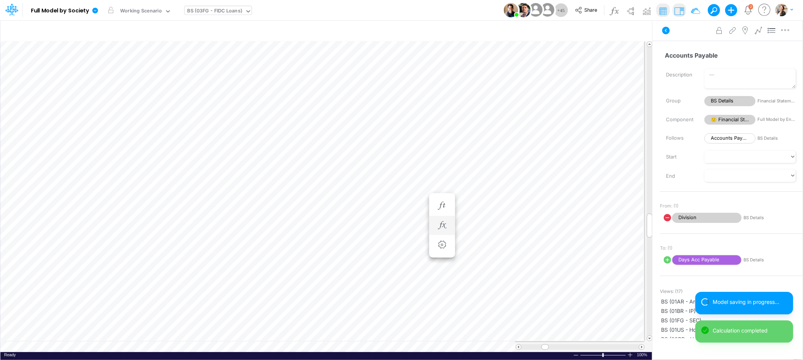
scroll to position [0, 0]
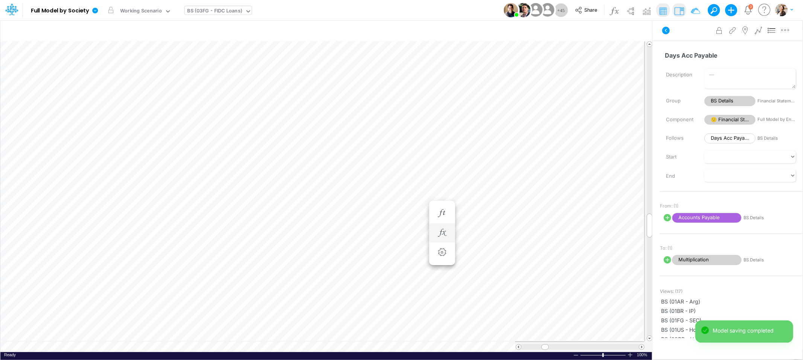
scroll to position [0, 0]
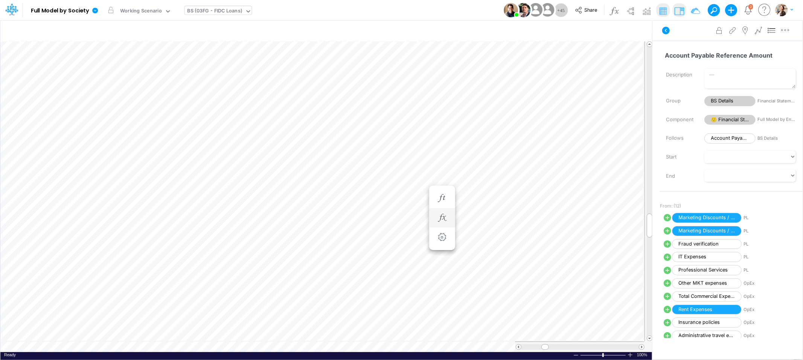
scroll to position [0, 0]
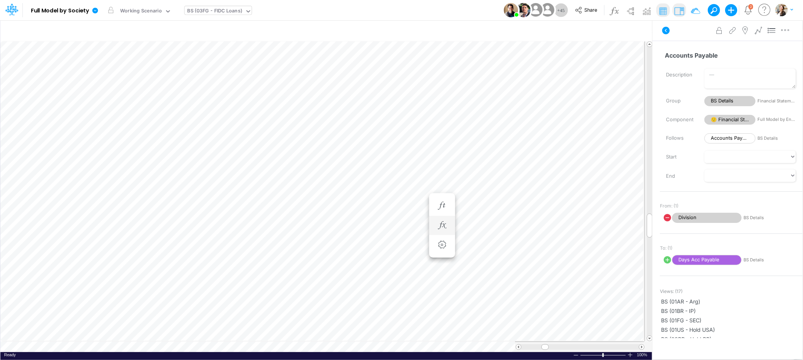
scroll to position [0, 0]
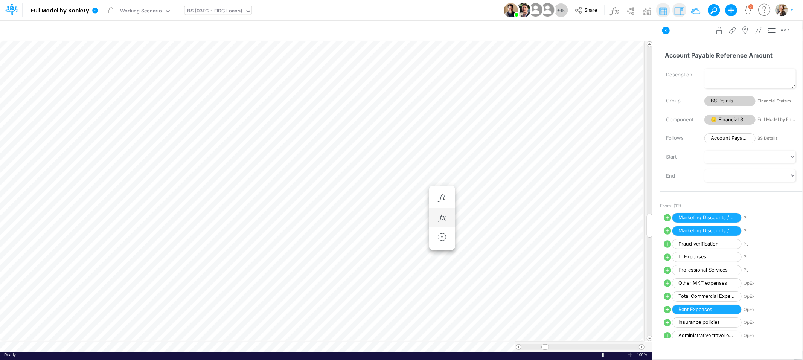
scroll to position [0, 0]
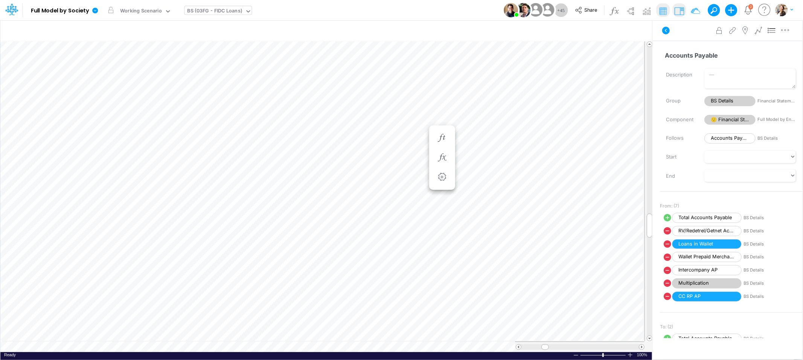
click at [204, 9] on div "BS (03FG - FIDC Loans)" at bounding box center [214, 11] width 55 height 9
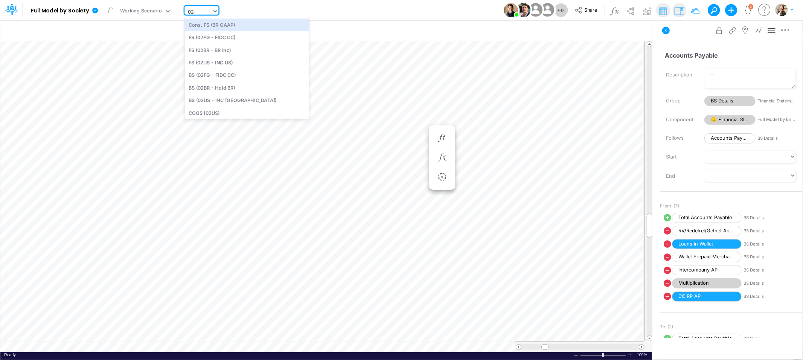
type input "02fg"
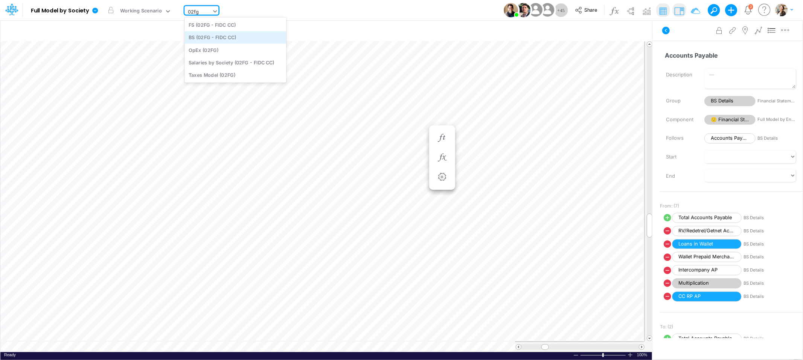
click at [207, 35] on div "BS (02FG - FIDC CC)" at bounding box center [235, 37] width 102 height 12
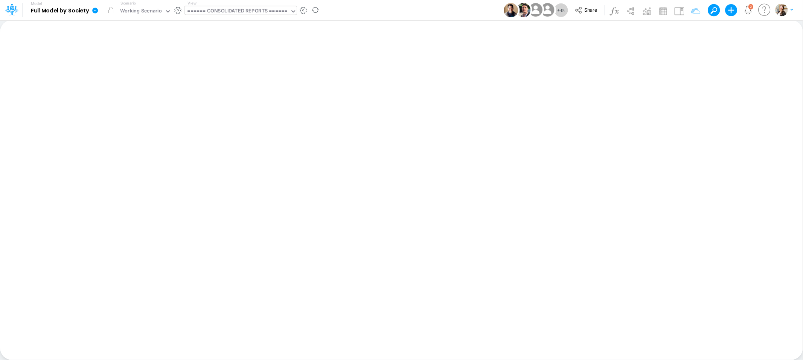
click at [238, 14] on div "====== CONSOLIDATED REPORTS ======" at bounding box center [237, 11] width 100 height 9
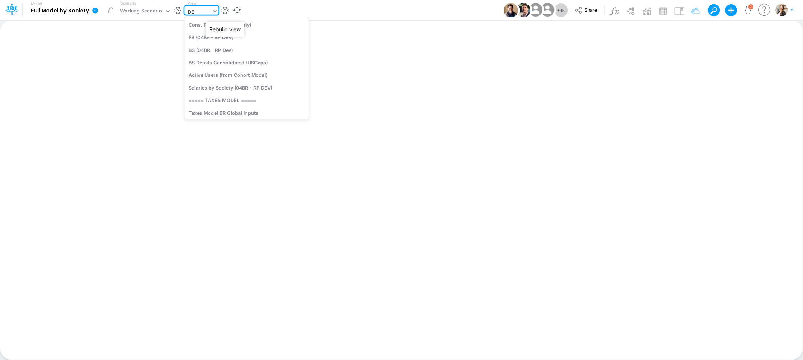
type input "D"
type input "02FG"
click at [239, 35] on div "BS (02FG - FIDC CC)" at bounding box center [235, 37] width 102 height 12
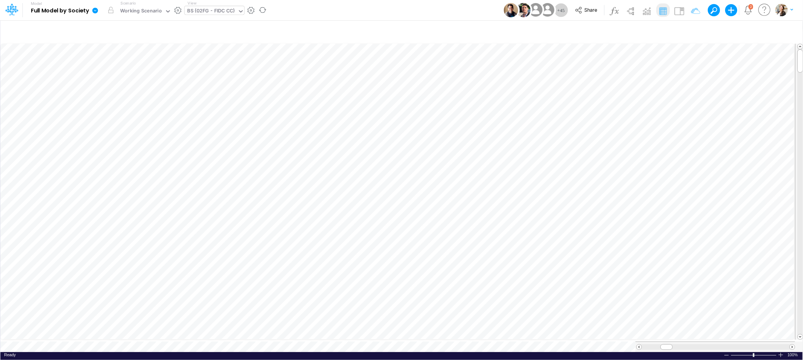
scroll to position [0, 0]
drag, startPoint x: 665, startPoint y: 343, endPoint x: 669, endPoint y: 343, distance: 4.2
click at [669, 344] on span at bounding box center [670, 346] width 5 height 5
click at [402, 160] on icon "button" at bounding box center [401, 158] width 11 height 8
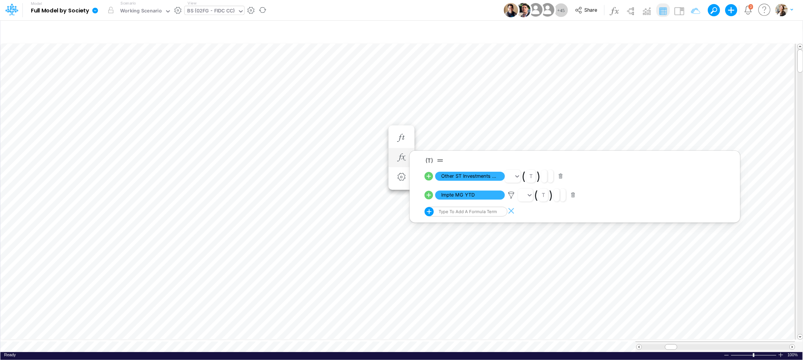
click at [429, 177] on icon at bounding box center [429, 176] width 9 height 9
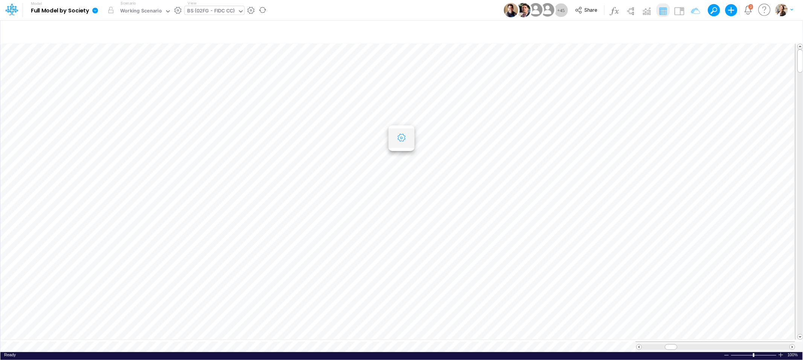
click at [402, 137] on icon "button" at bounding box center [401, 138] width 11 height 8
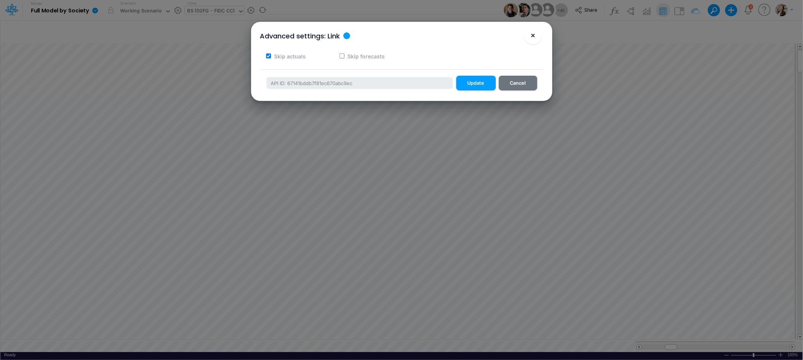
click at [534, 40] on button "×" at bounding box center [533, 35] width 18 height 18
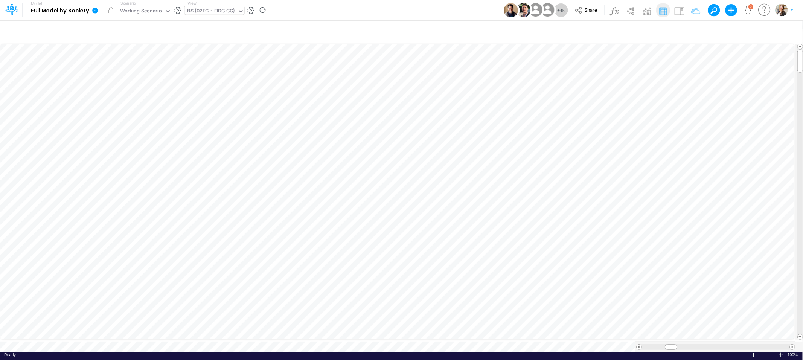
scroll to position [0, 0]
click at [367, 158] on button "button" at bounding box center [361, 157] width 14 height 15
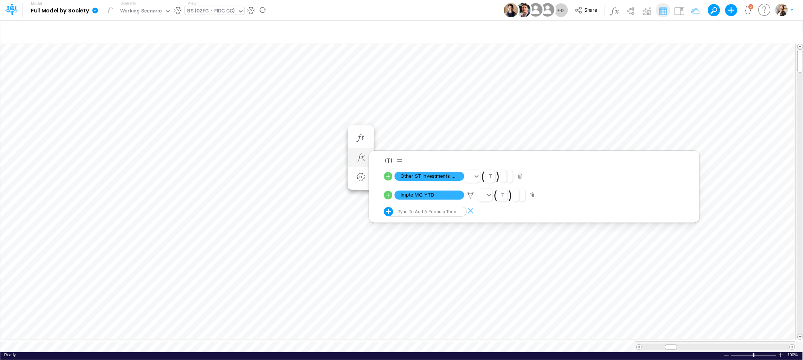
click at [390, 195] on icon at bounding box center [388, 195] width 9 height 9
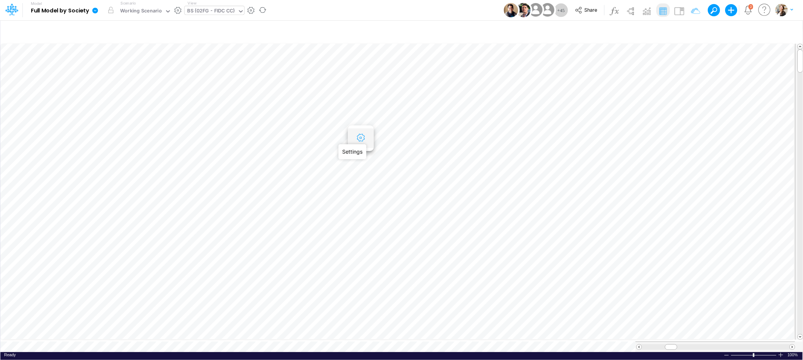
click at [360, 140] on icon "button" at bounding box center [360, 138] width 11 height 8
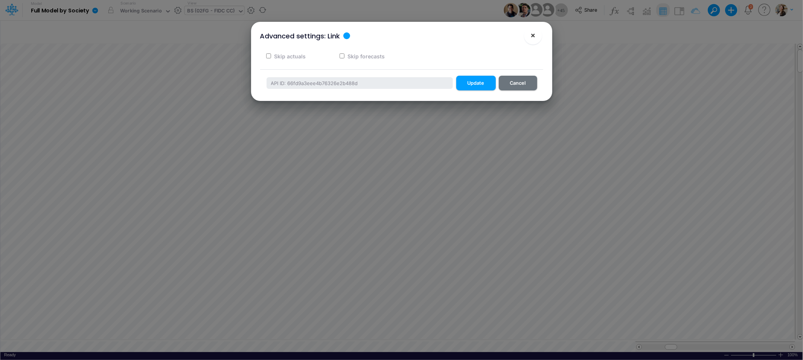
click at [535, 35] on button "×" at bounding box center [533, 35] width 18 height 18
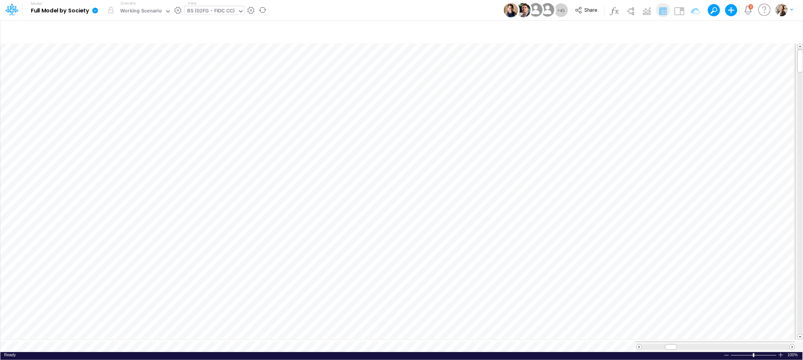
scroll to position [0, 0]
click at [667, 344] on span at bounding box center [669, 346] width 5 height 5
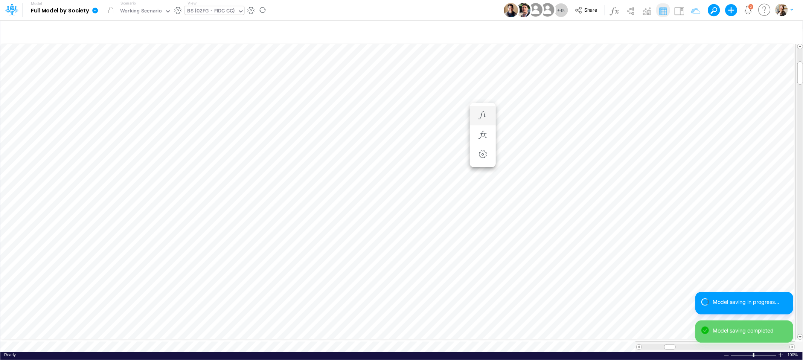
scroll to position [0, 0]
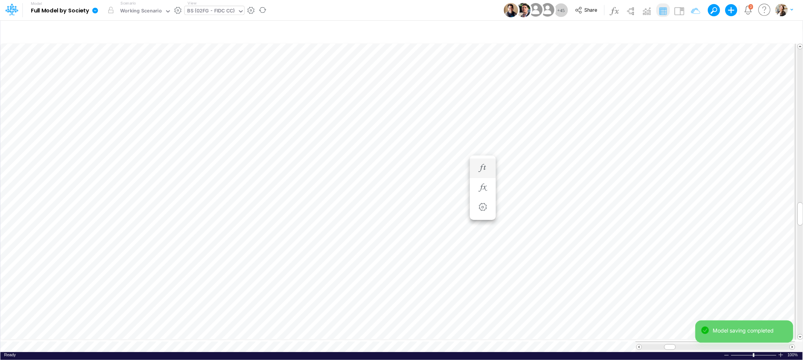
scroll to position [0, 0]
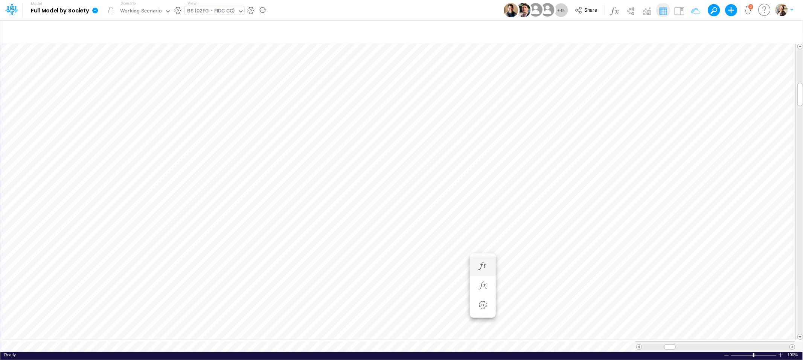
scroll to position [0, 0]
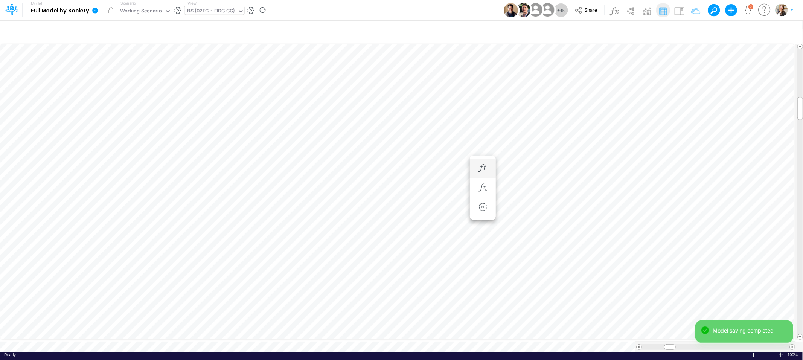
scroll to position [0, 0]
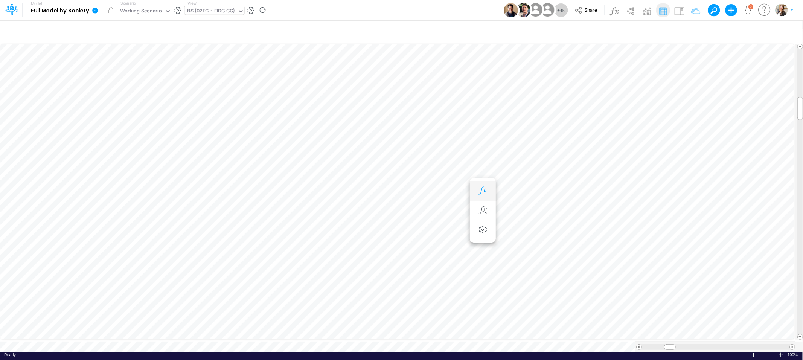
click at [483, 192] on icon "button" at bounding box center [482, 191] width 11 height 8
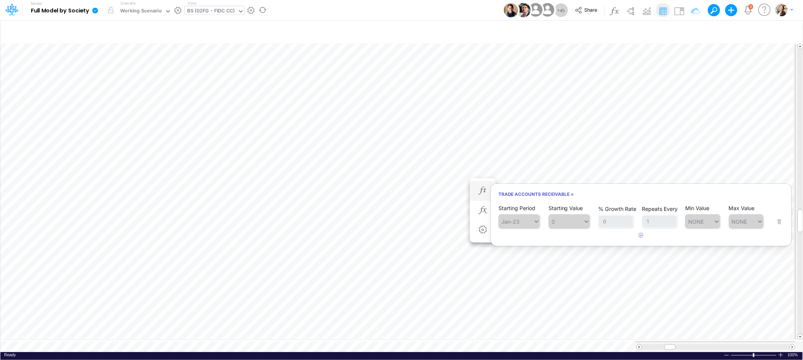
scroll to position [0, 0]
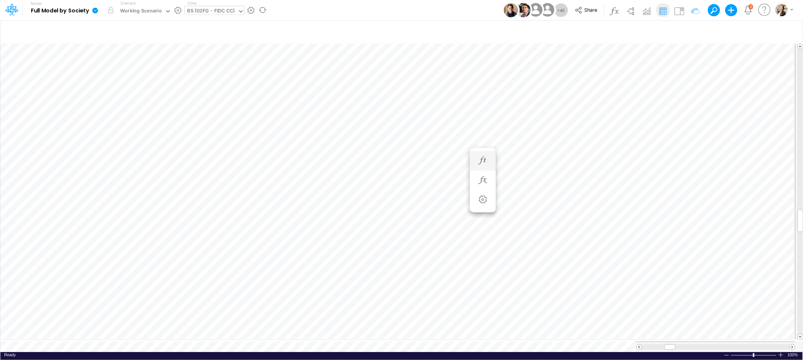
scroll to position [0, 0]
click at [486, 190] on icon "button" at bounding box center [482, 191] width 11 height 8
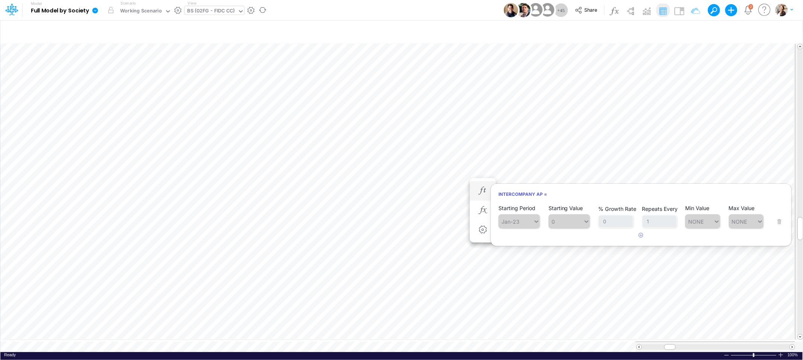
scroll to position [0, 0]
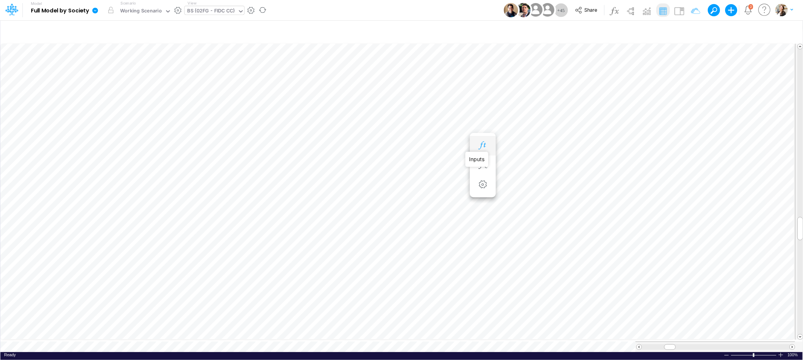
click at [481, 143] on icon "button" at bounding box center [482, 146] width 11 height 8
click at [482, 139] on icon "button" at bounding box center [482, 138] width 11 height 8
click at [200, 12] on div "BS (02FG - FIDC CC)" at bounding box center [210, 11] width 47 height 9
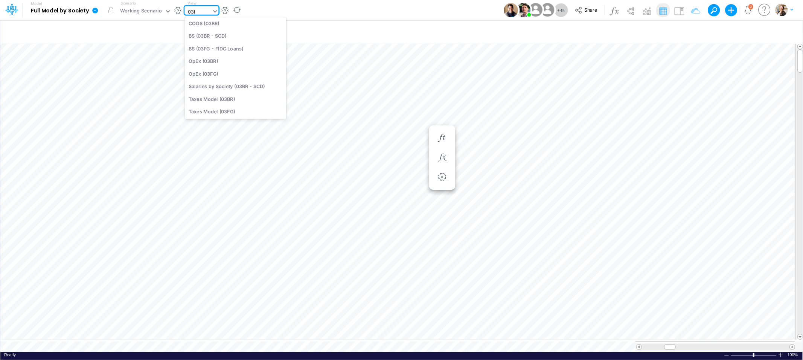
scroll to position [0, 0]
type input "03br"
click at [218, 52] on div "BS (03BR - SCD)" at bounding box center [235, 50] width 102 height 12
click at [669, 344] on span at bounding box center [669, 346] width 5 height 5
